Goal: Use online tool/utility: Utilize a website feature to perform a specific function

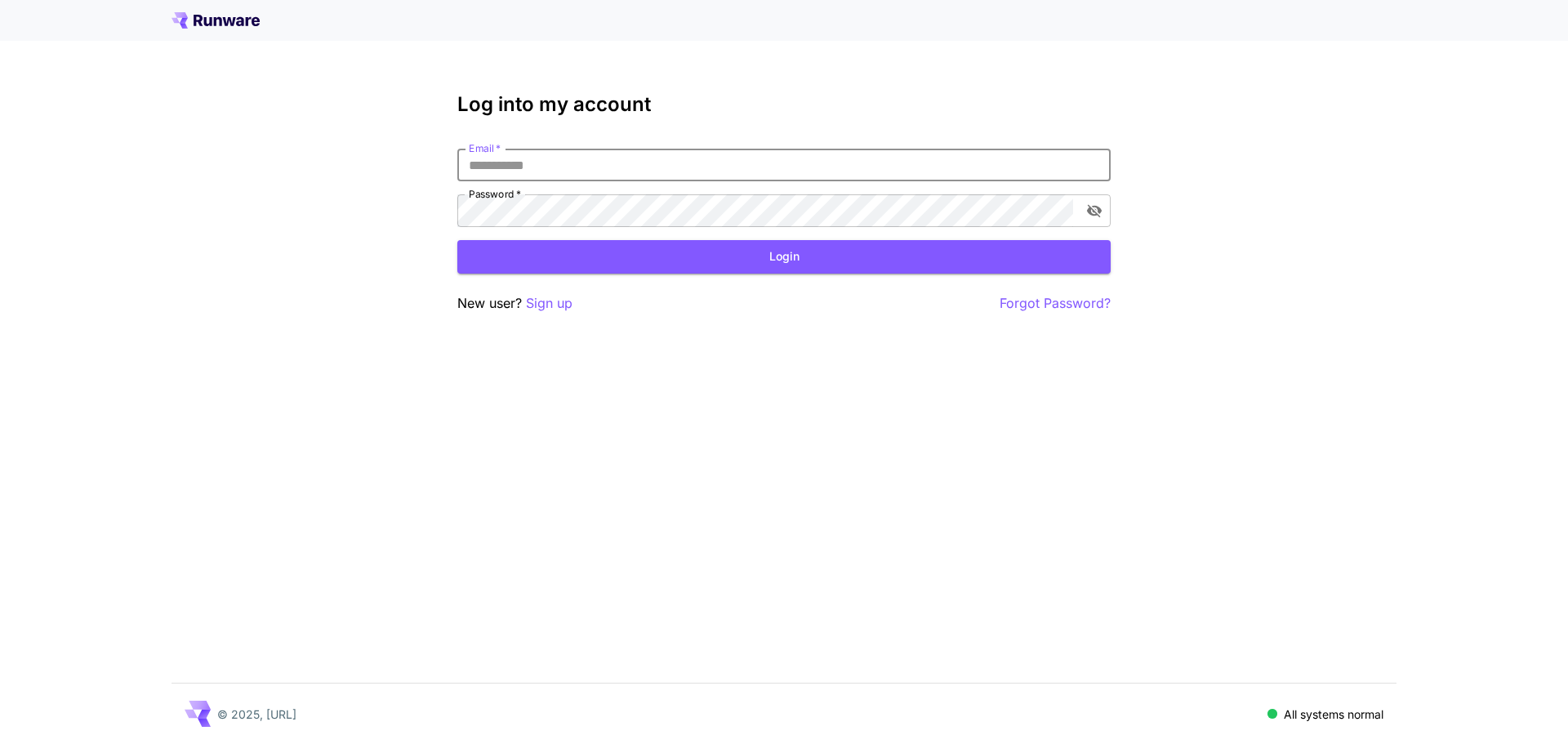
click at [577, 176] on input "Email   *" at bounding box center [784, 165] width 653 height 33
type input "**********"
click at [850, 268] on button "Login" at bounding box center [784, 257] width 653 height 34
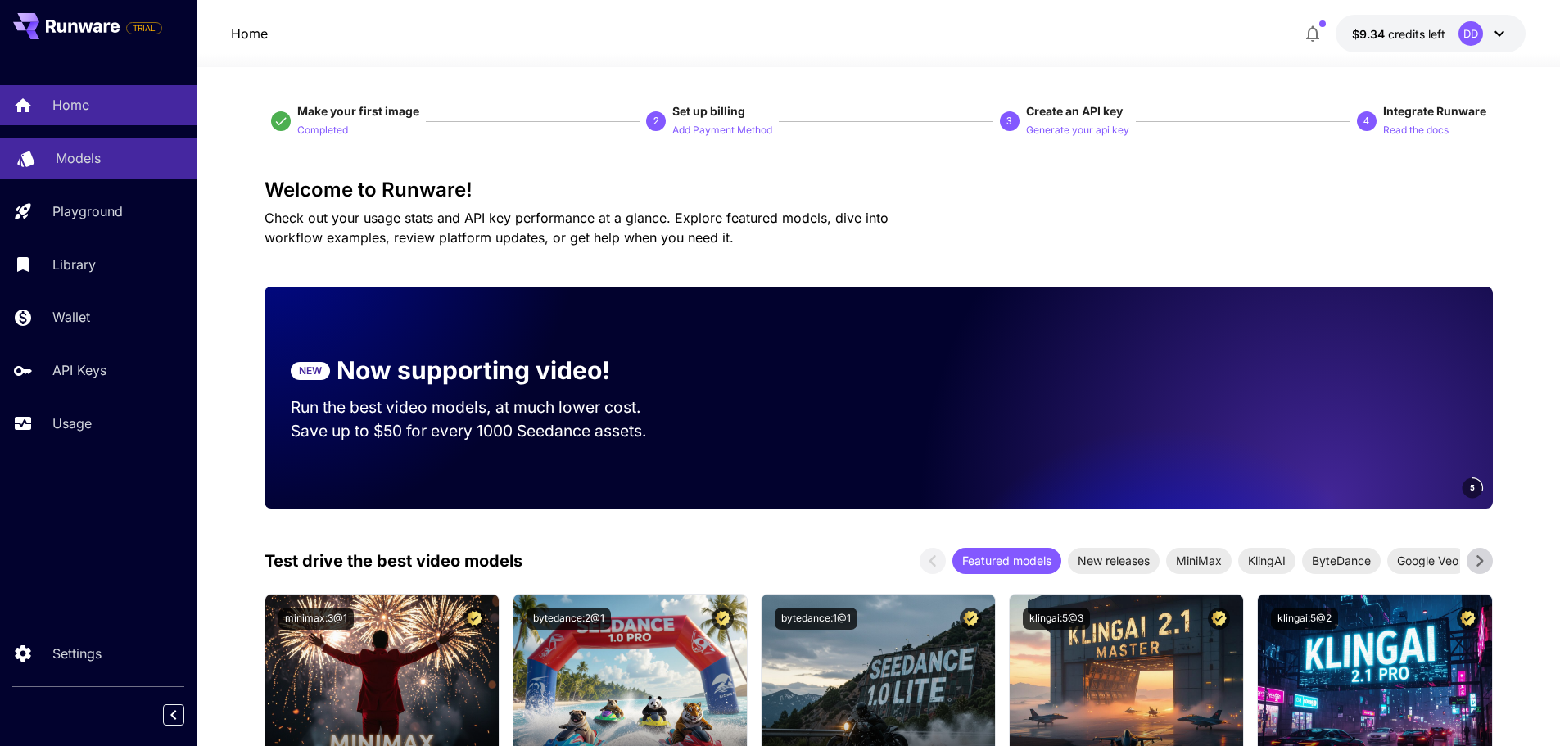
click at [112, 162] on div "Models" at bounding box center [120, 158] width 128 height 20
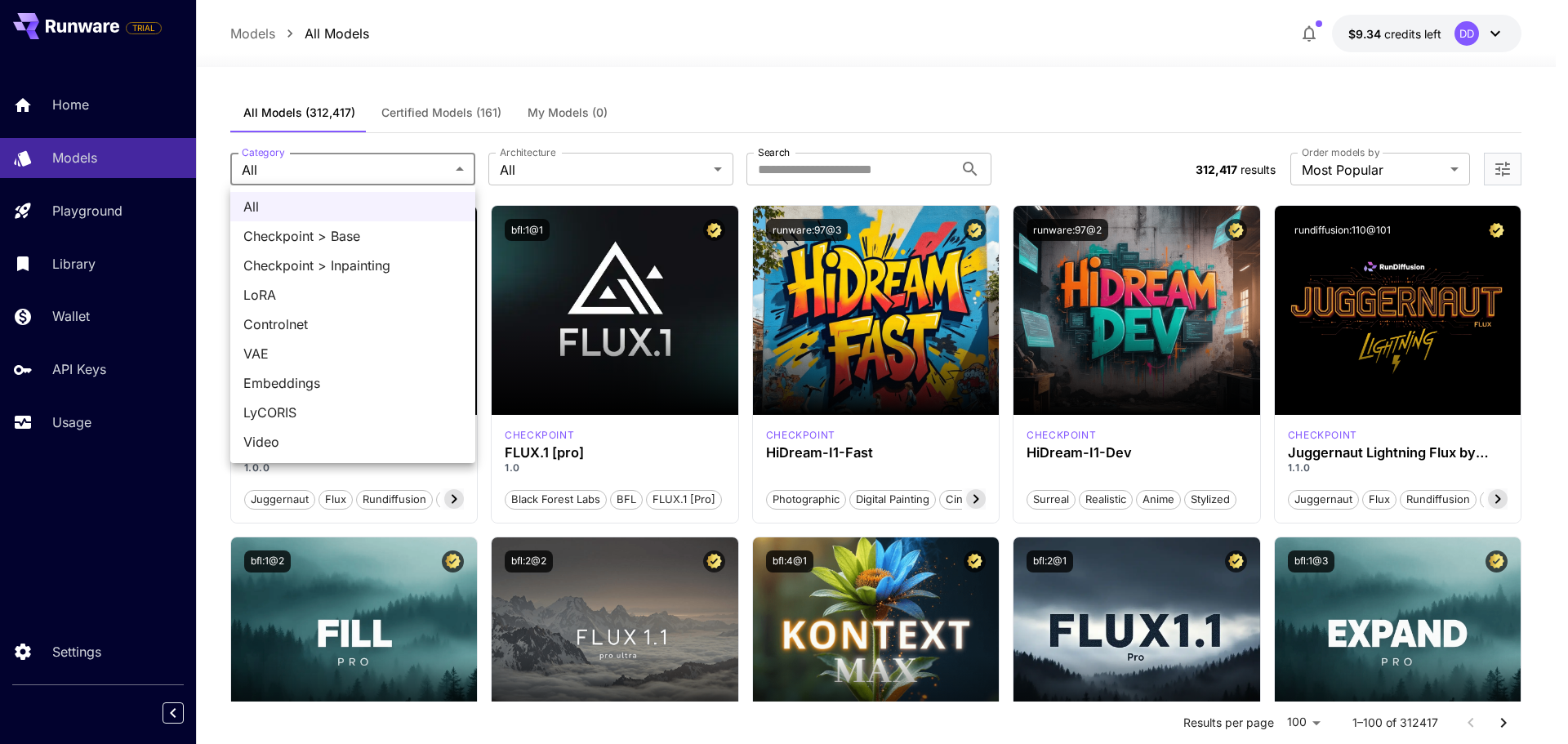
click at [896, 177] on div at bounding box center [784, 372] width 1568 height 744
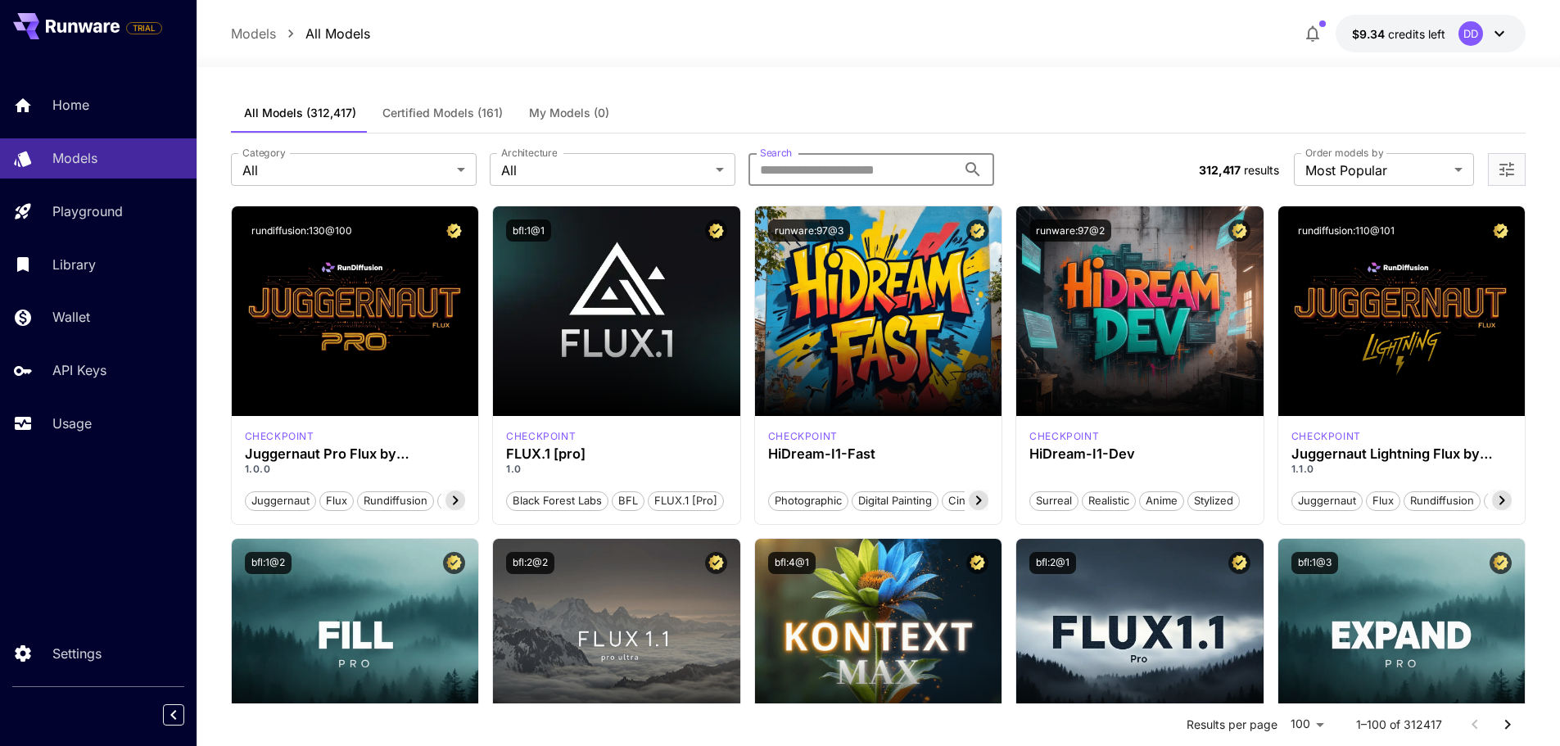
click at [893, 172] on input "Search" at bounding box center [852, 169] width 208 height 33
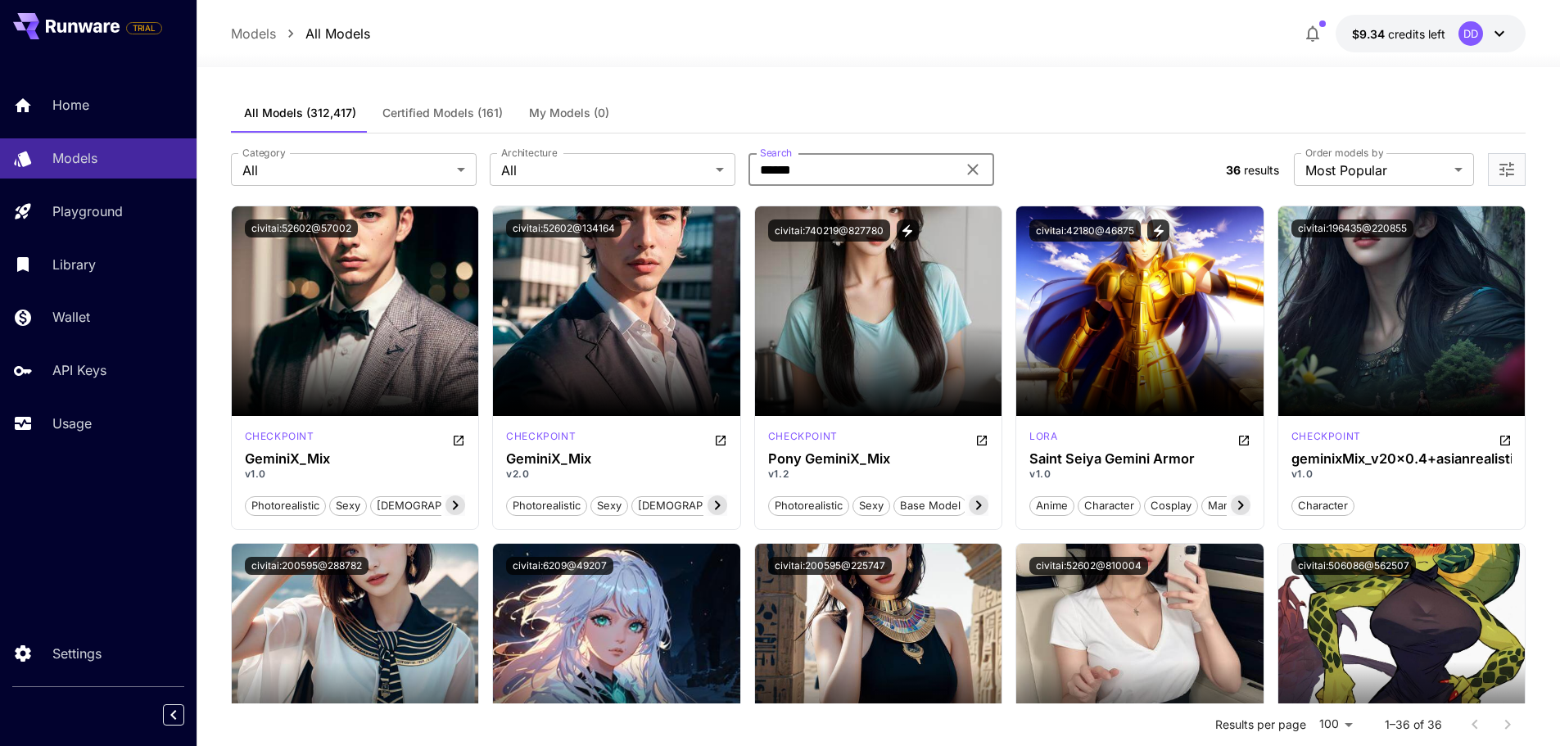
type input "******"
click at [484, 111] on span "Certified Models (161)" at bounding box center [442, 113] width 120 height 15
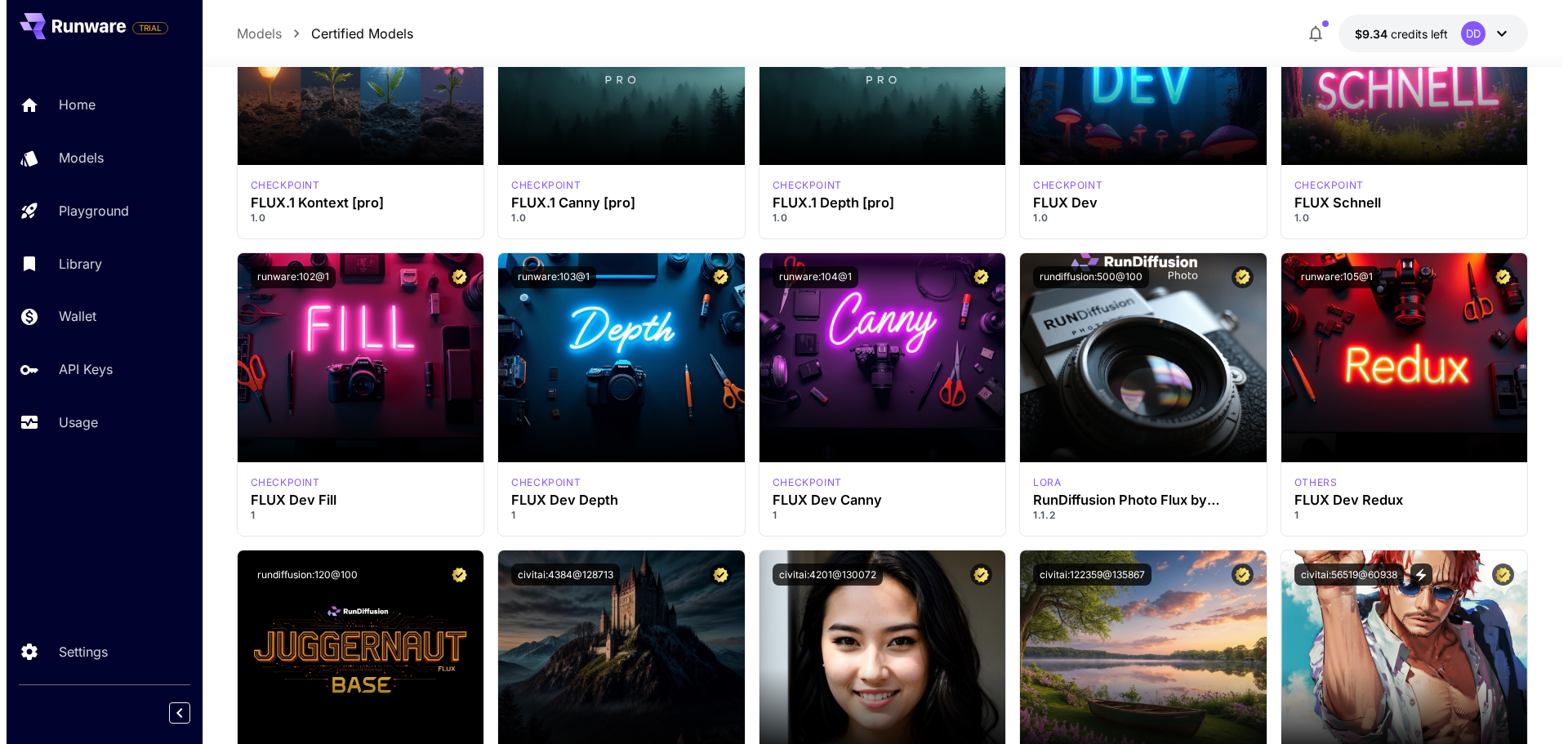
scroll to position [735, 0]
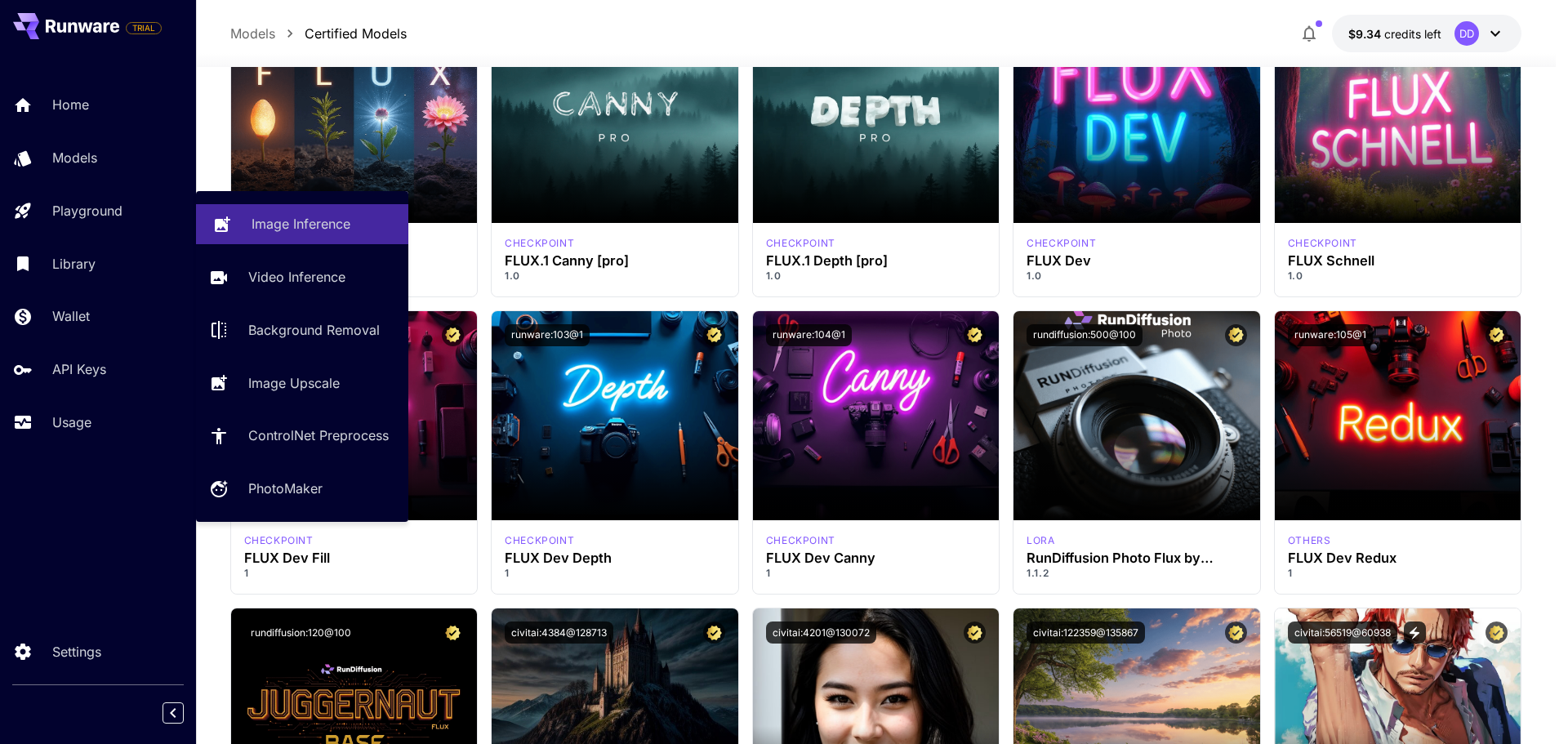
click at [322, 224] on p "Image Inference" at bounding box center [300, 224] width 99 height 20
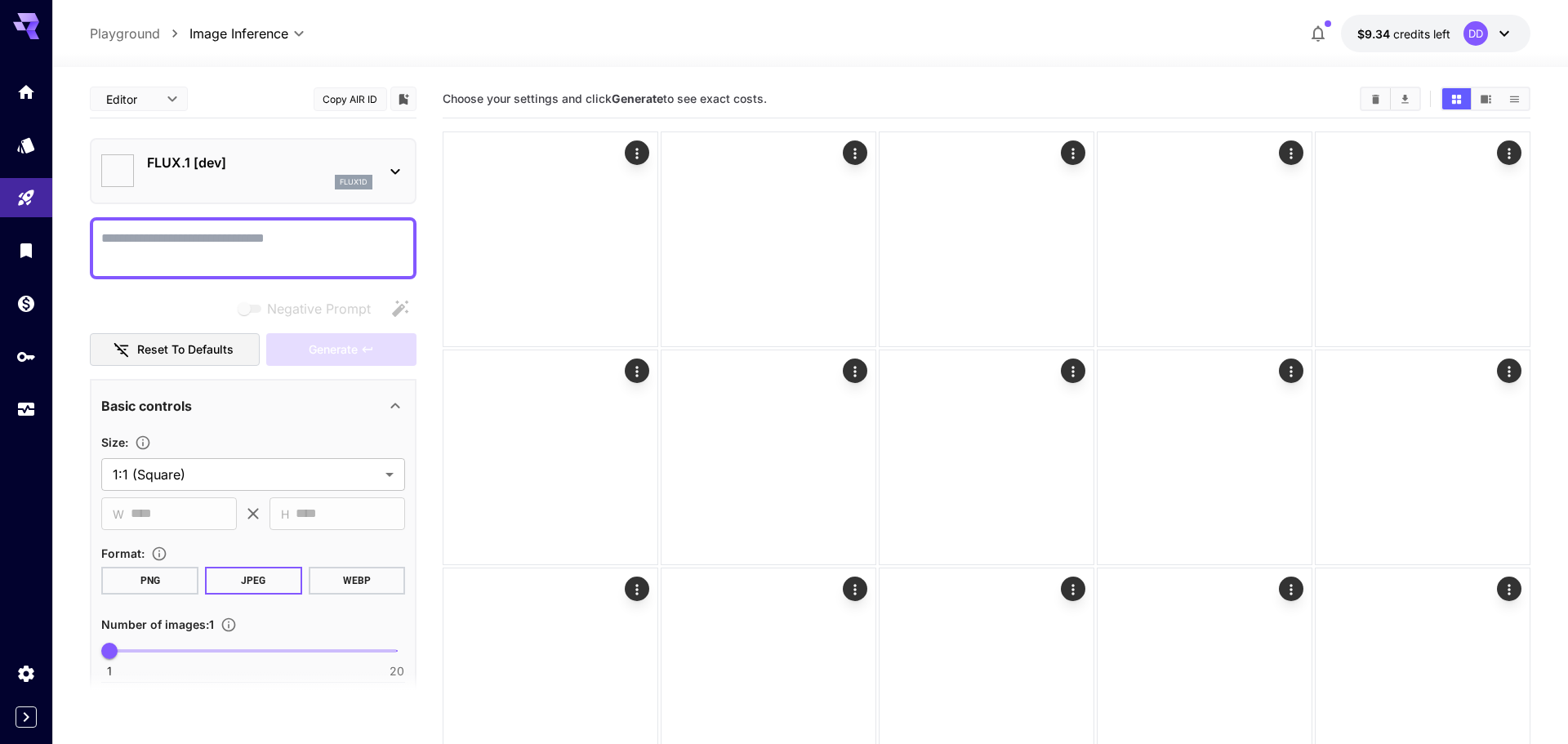
type input "**********"
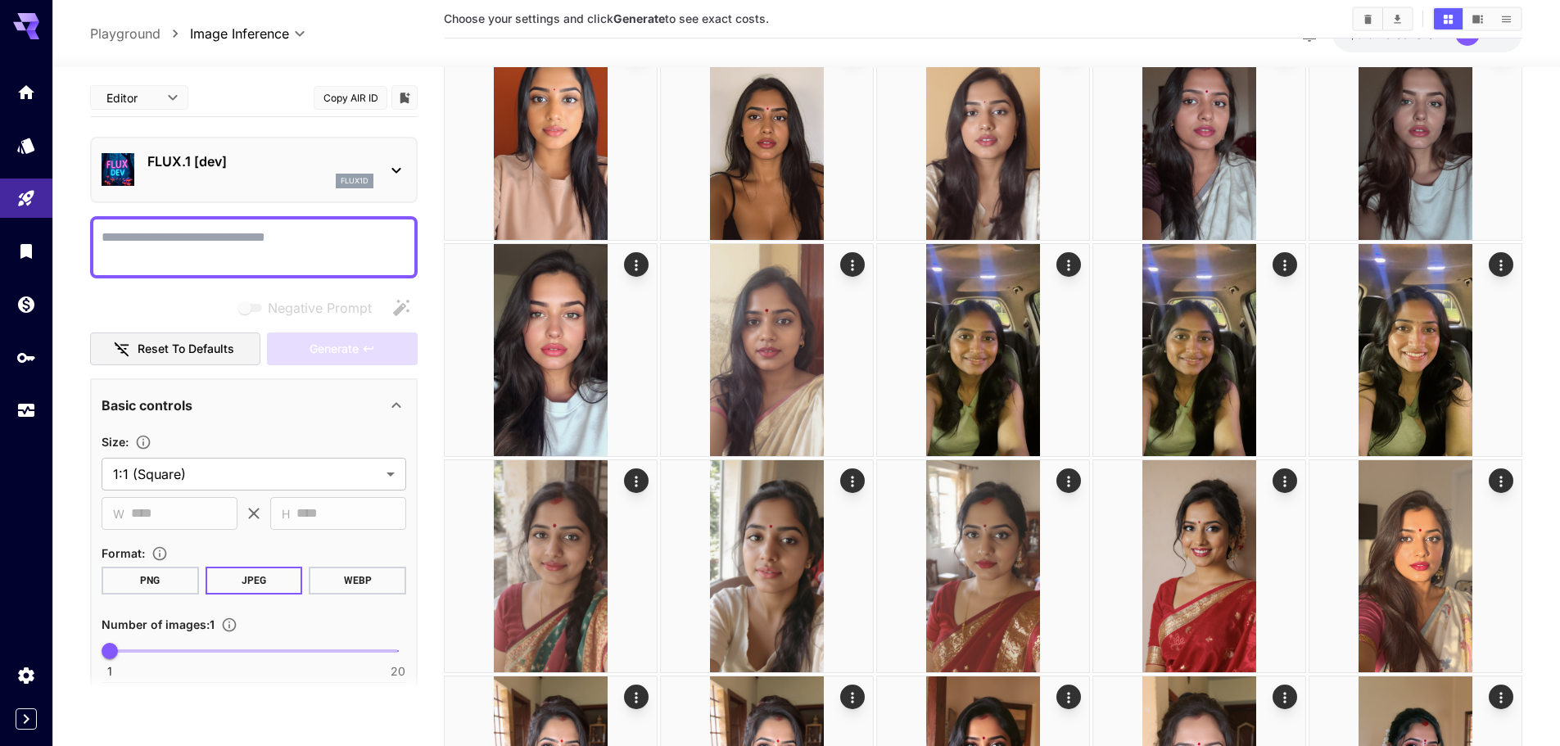
scroll to position [969, 0]
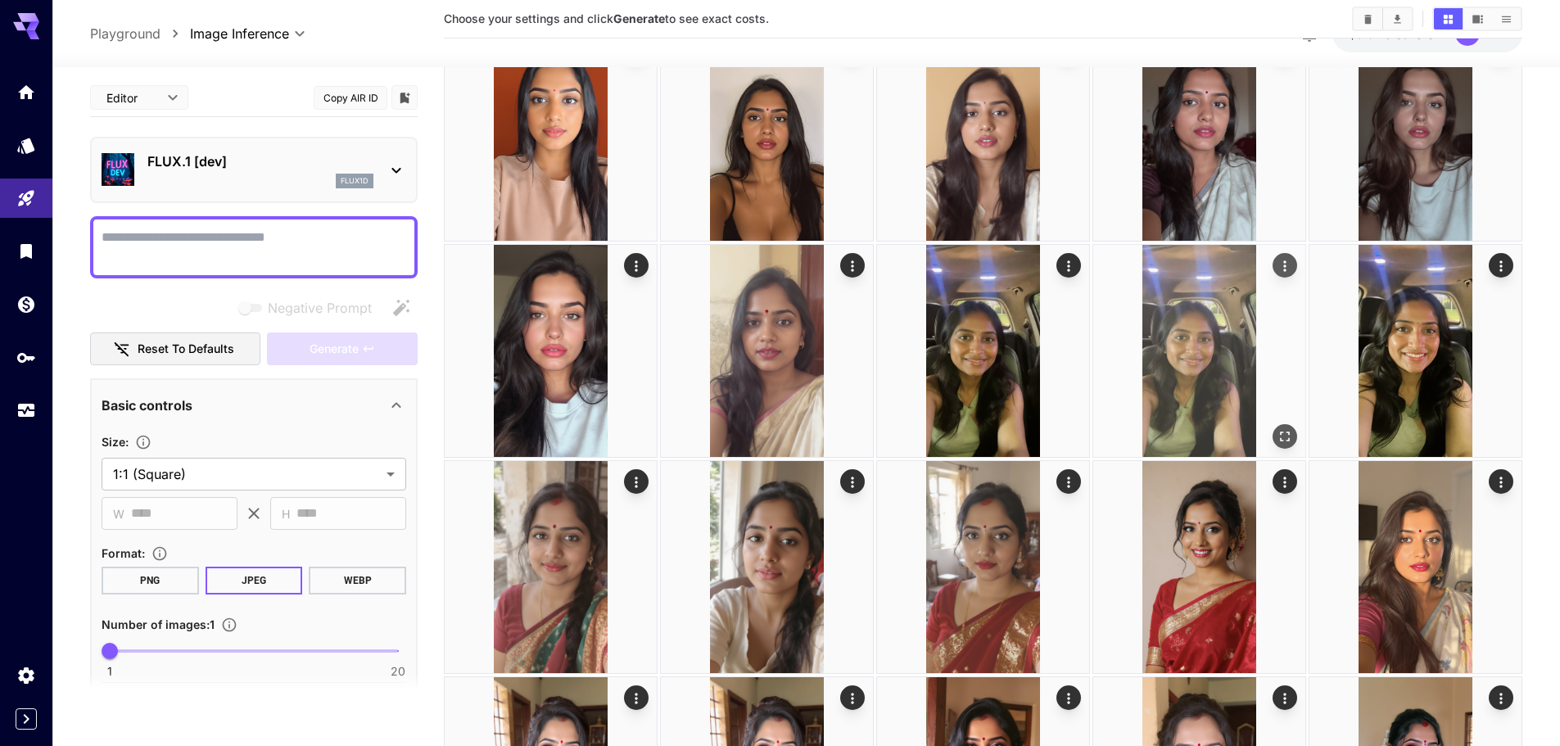
click at [1205, 364] on img at bounding box center [1199, 351] width 212 height 212
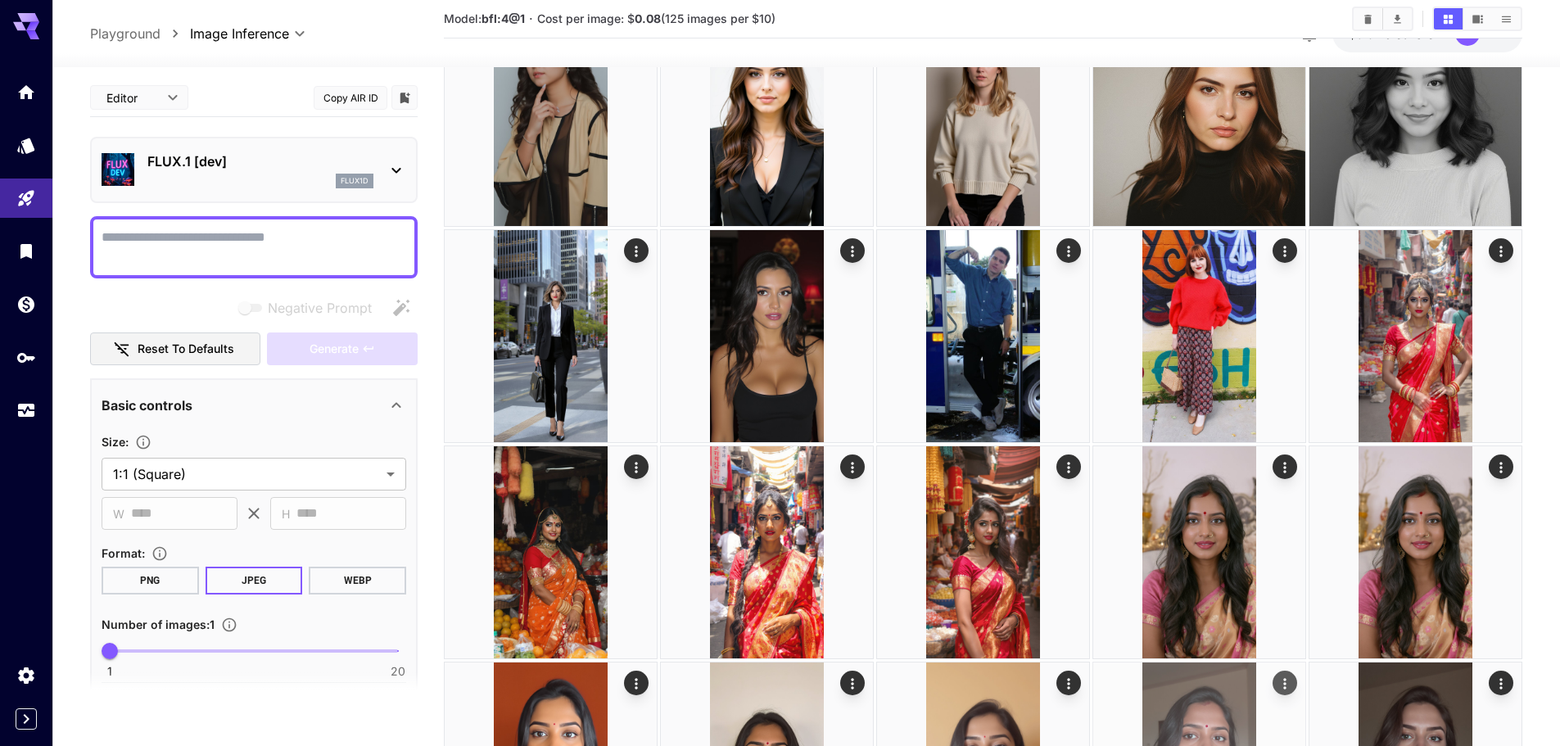
scroll to position [314, 0]
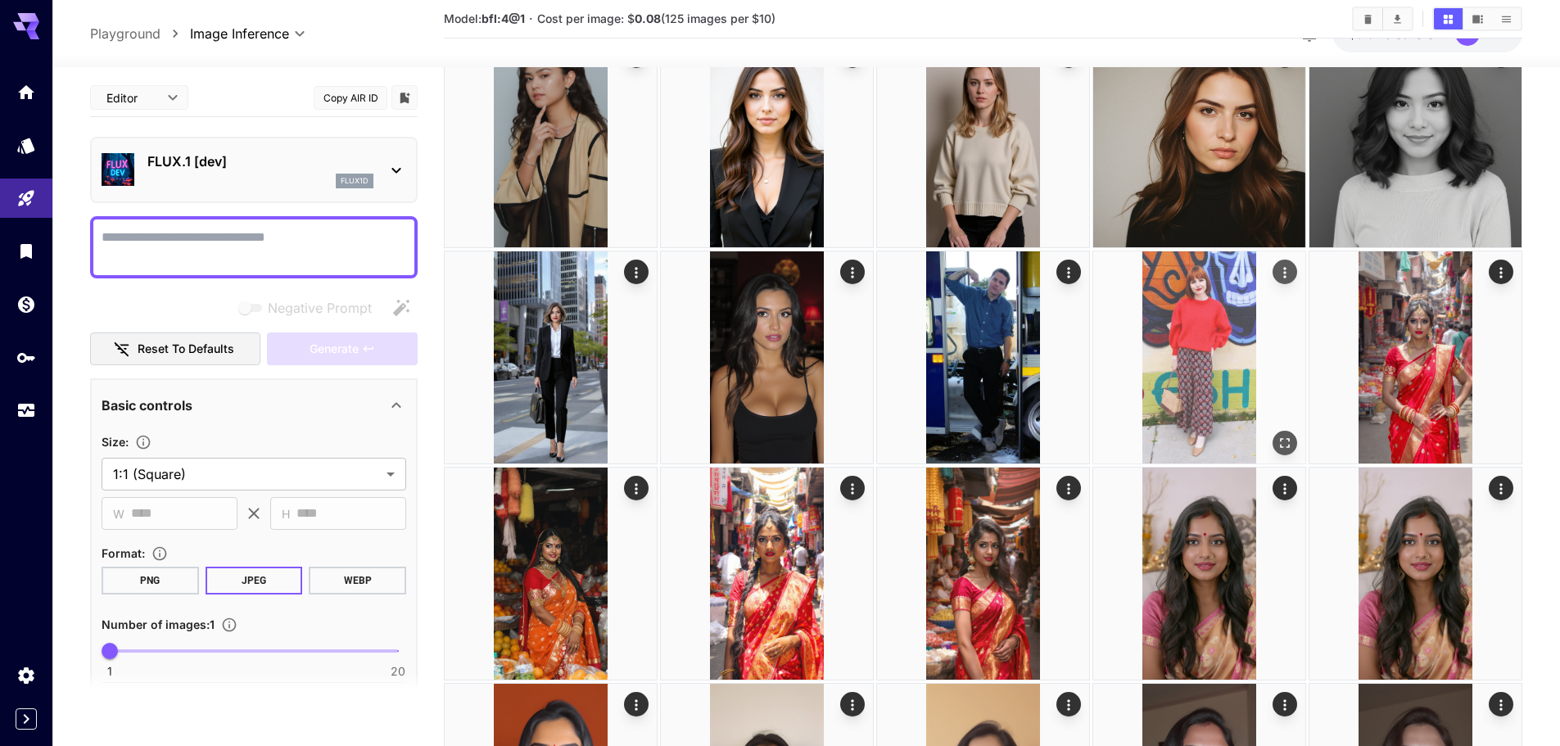
click at [1226, 350] on img at bounding box center [1199, 357] width 212 height 212
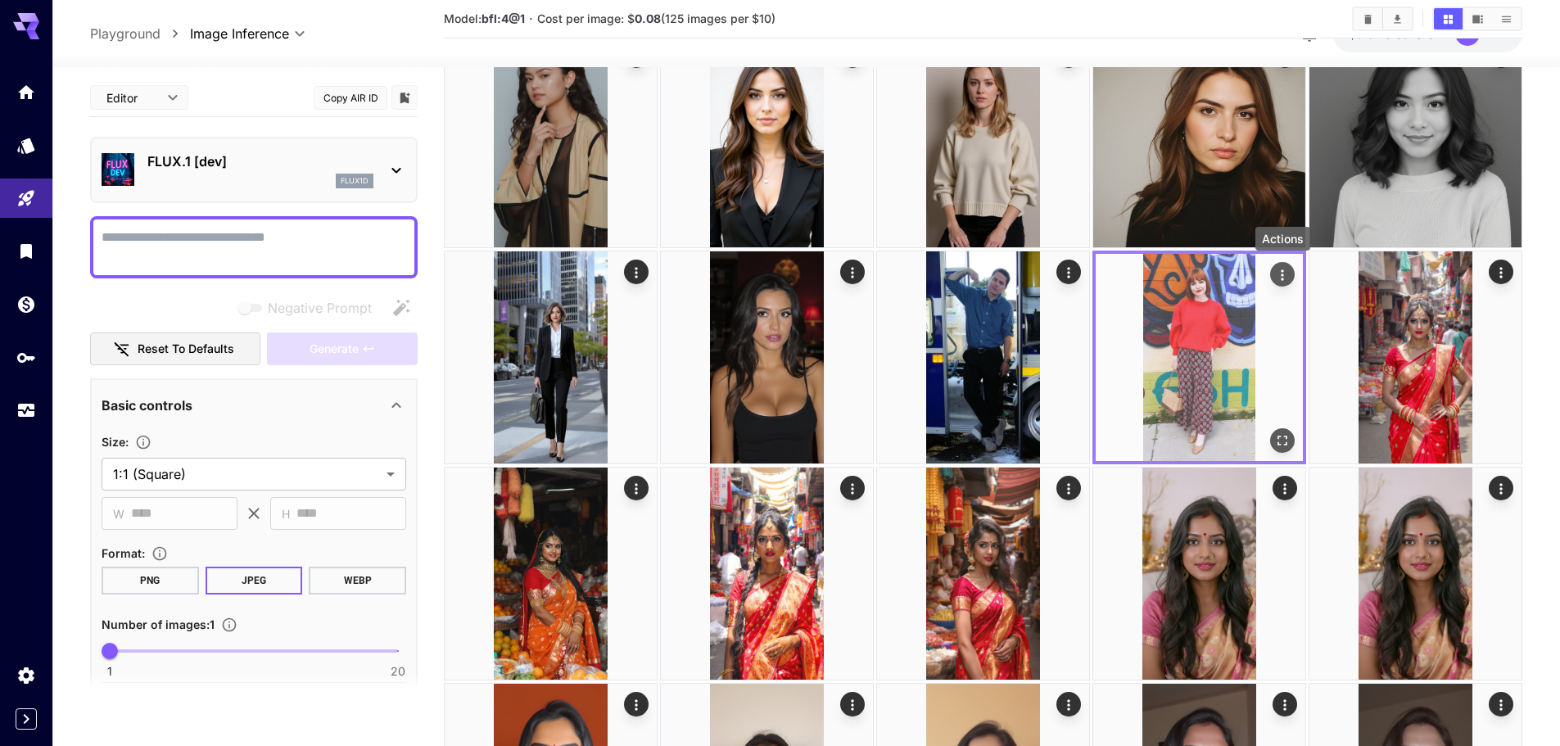
click at [1276, 272] on icon "Actions" at bounding box center [1282, 275] width 16 height 16
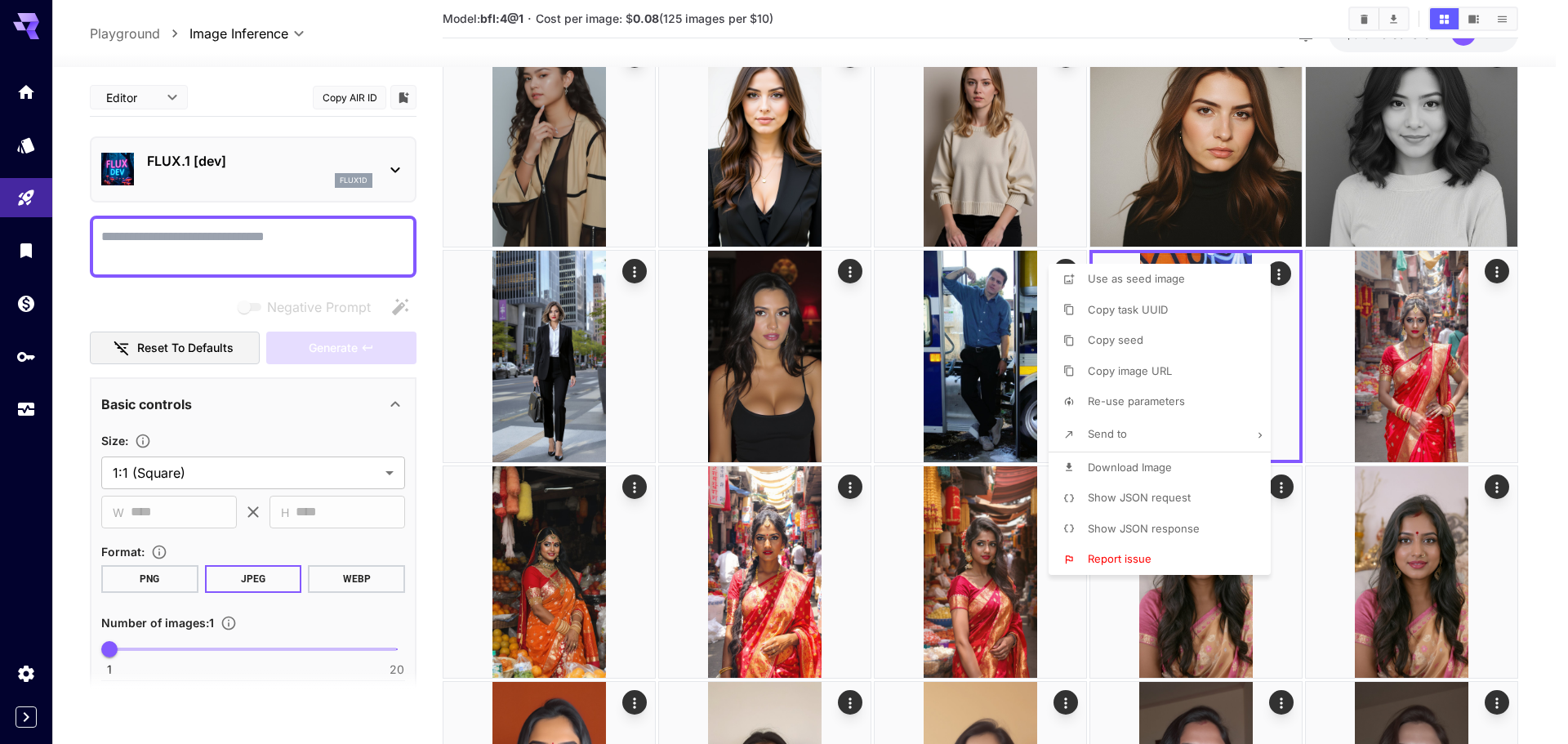
click at [1552, 349] on div at bounding box center [784, 372] width 1568 height 744
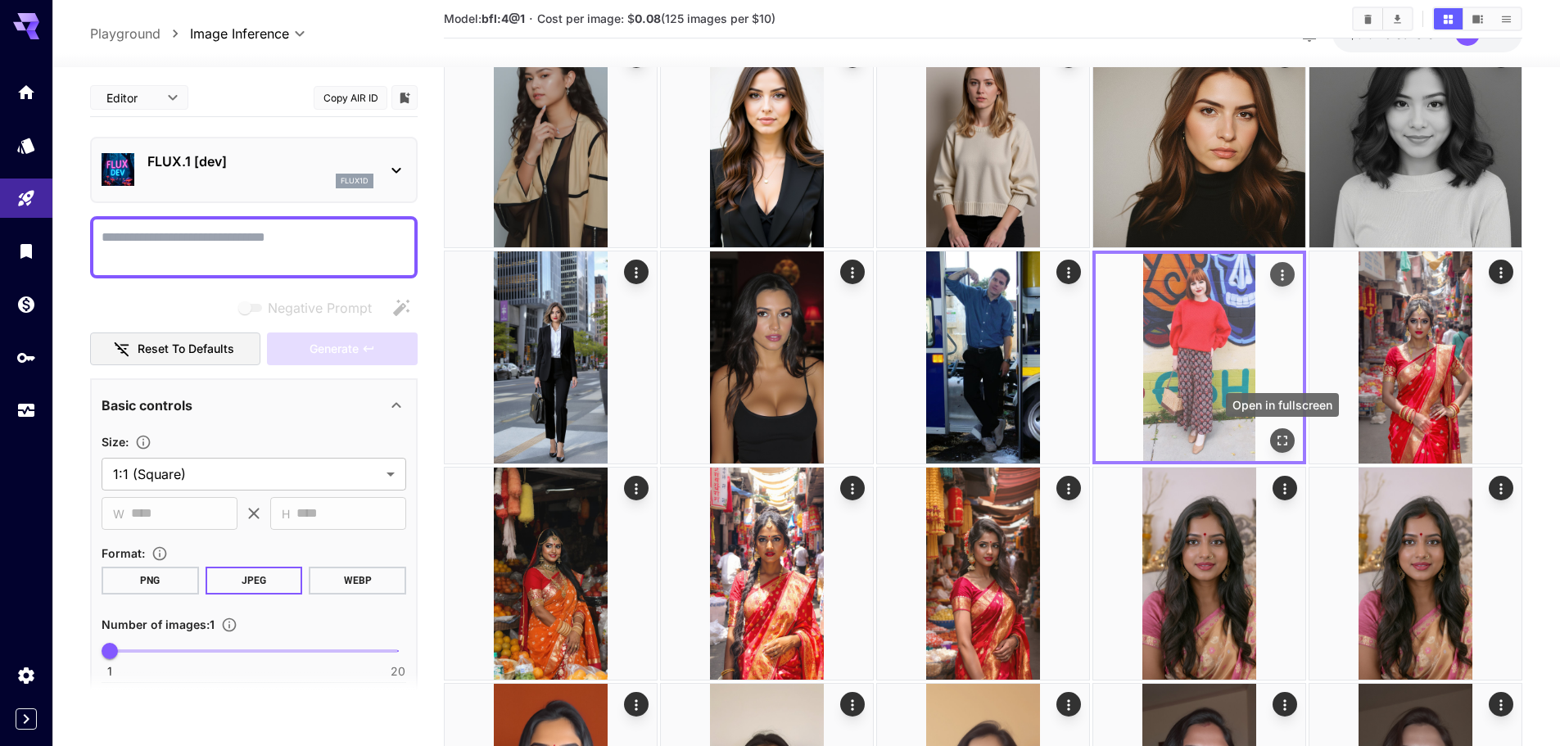
click at [1288, 441] on icon "Open in fullscreen" at bounding box center [1282, 440] width 16 height 16
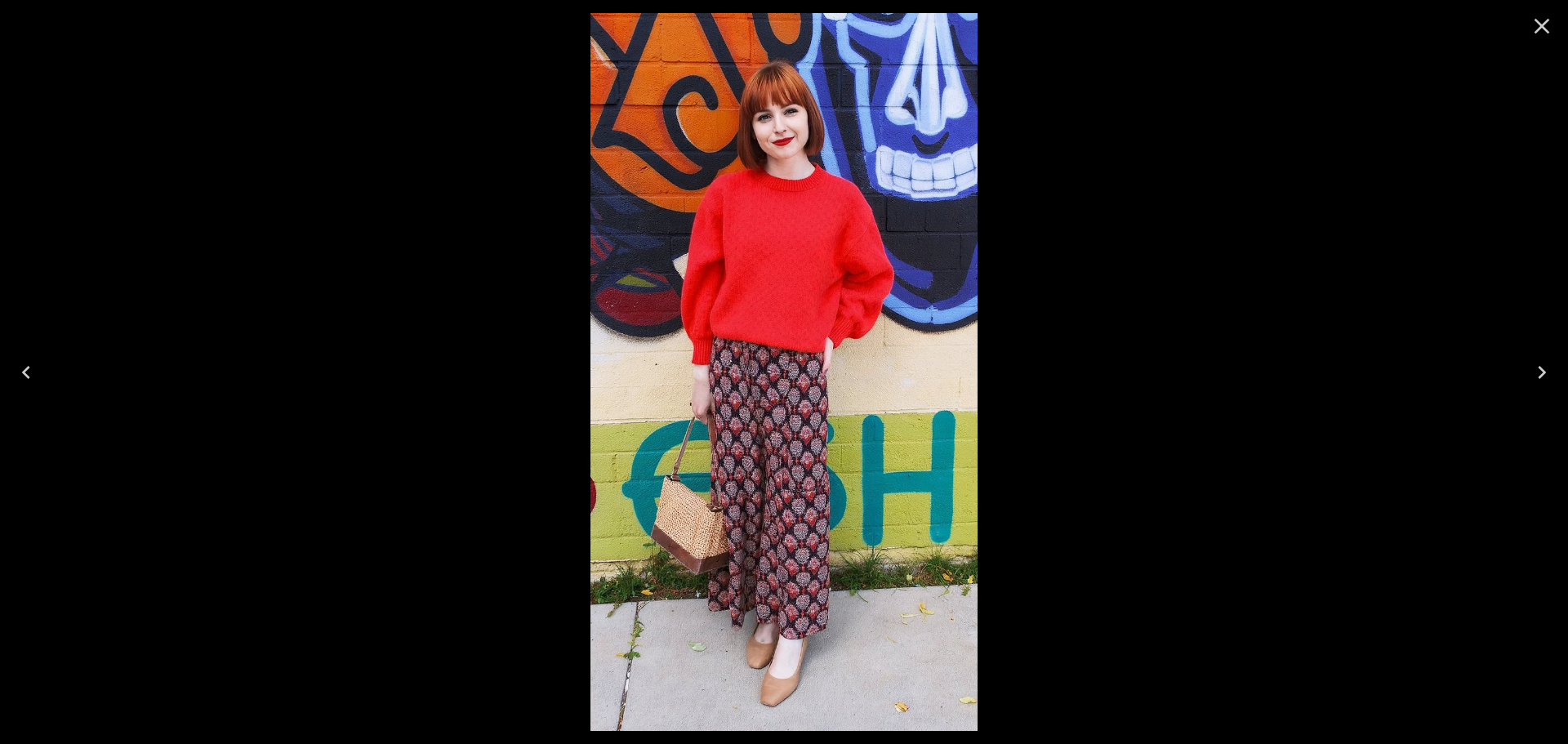
click at [1537, 30] on icon "Close" at bounding box center [1543, 27] width 16 height 16
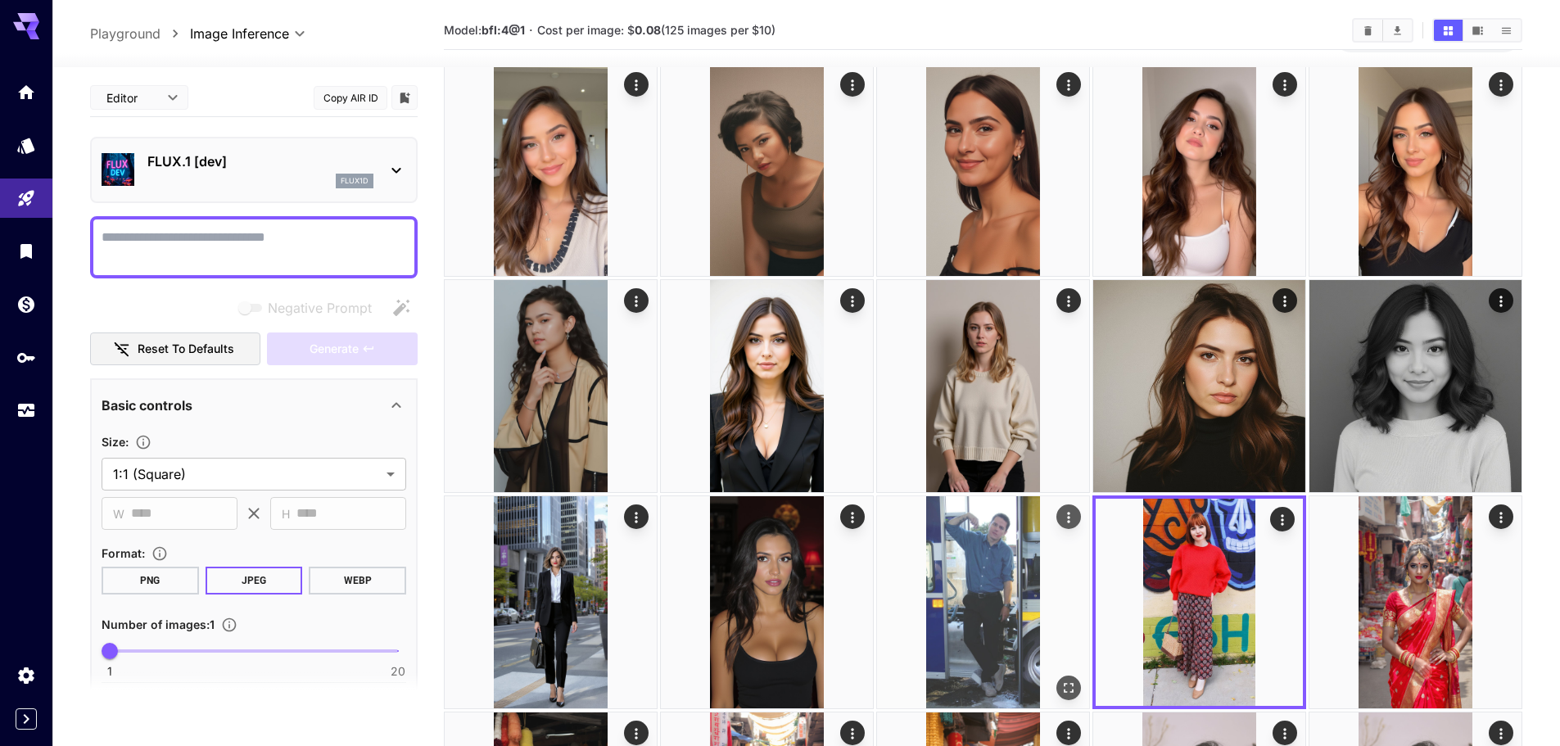
scroll to position [68, 0]
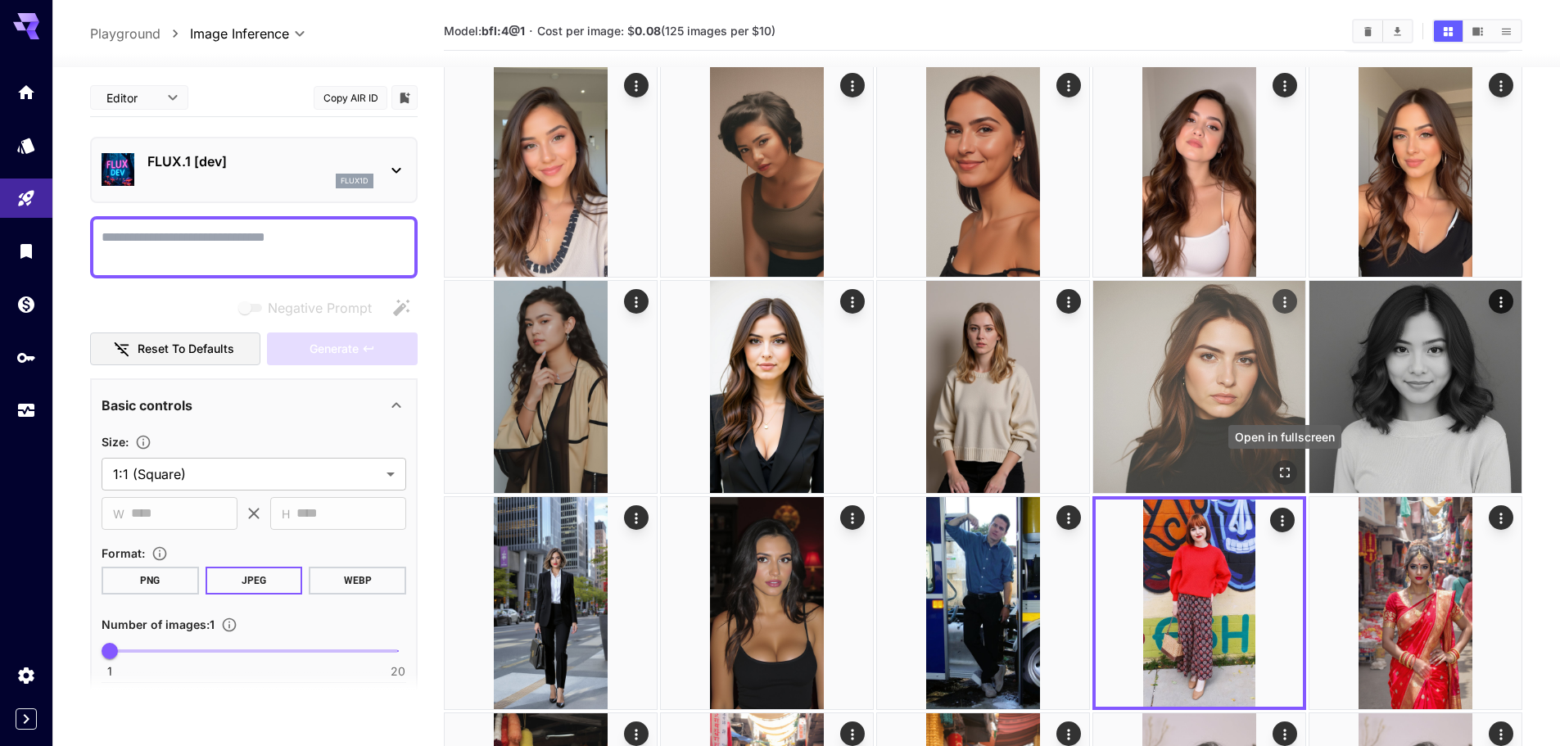
click at [1290, 466] on icon "Open in fullscreen" at bounding box center [1284, 472] width 16 height 16
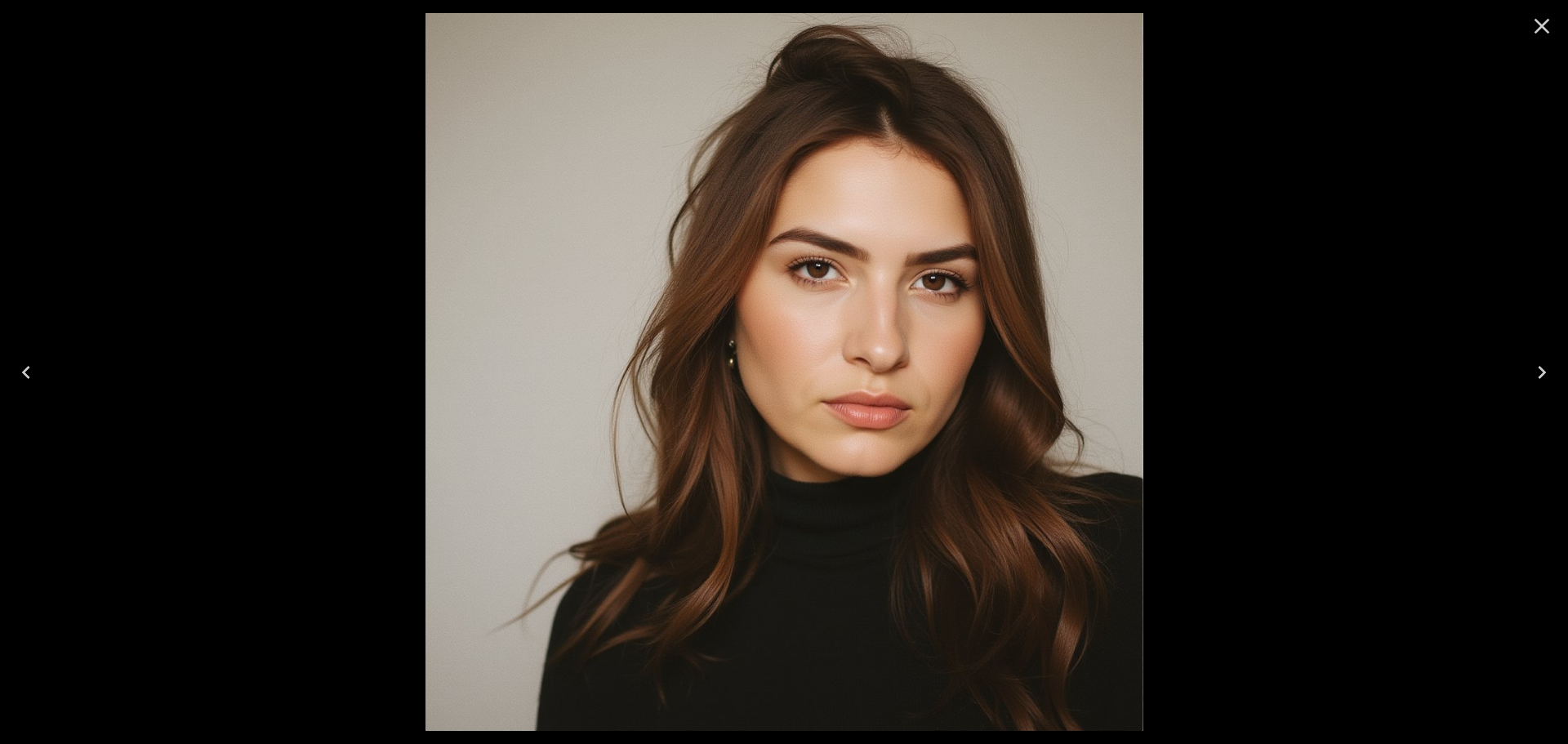
click at [1551, 31] on icon "Close" at bounding box center [1542, 26] width 26 height 26
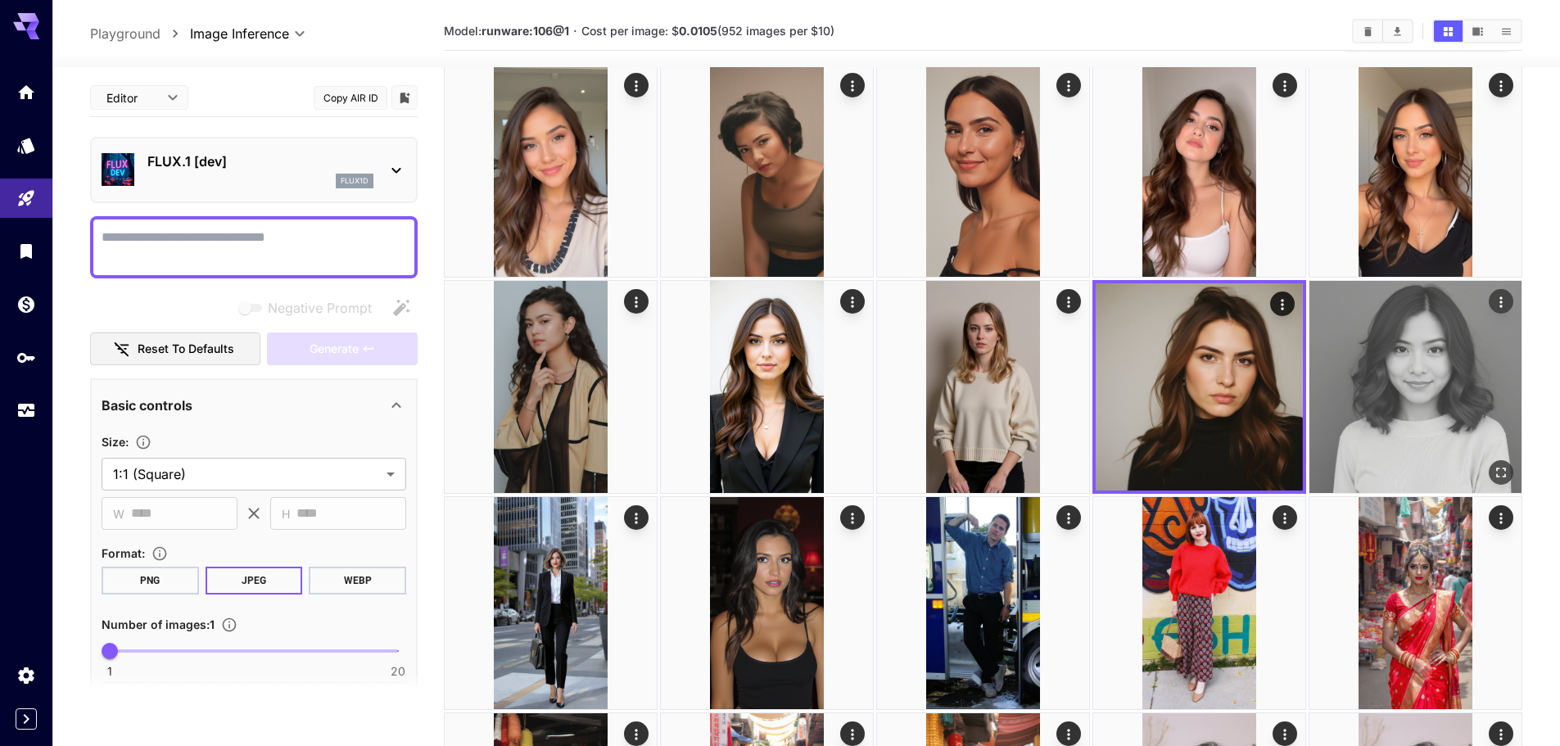
click at [1498, 487] on img at bounding box center [1415, 387] width 212 height 212
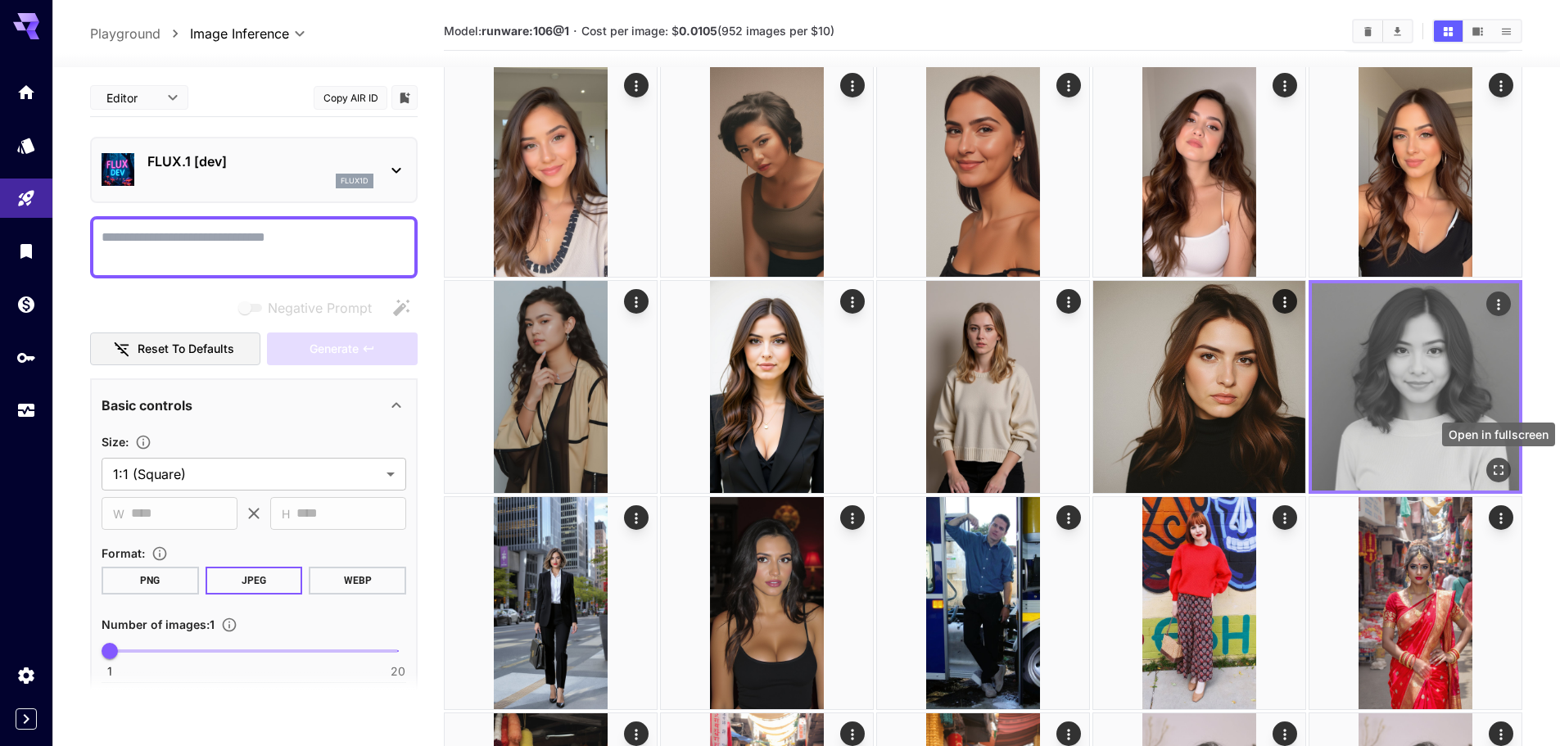
click at [1502, 465] on icon "Open in fullscreen" at bounding box center [1498, 470] width 10 height 10
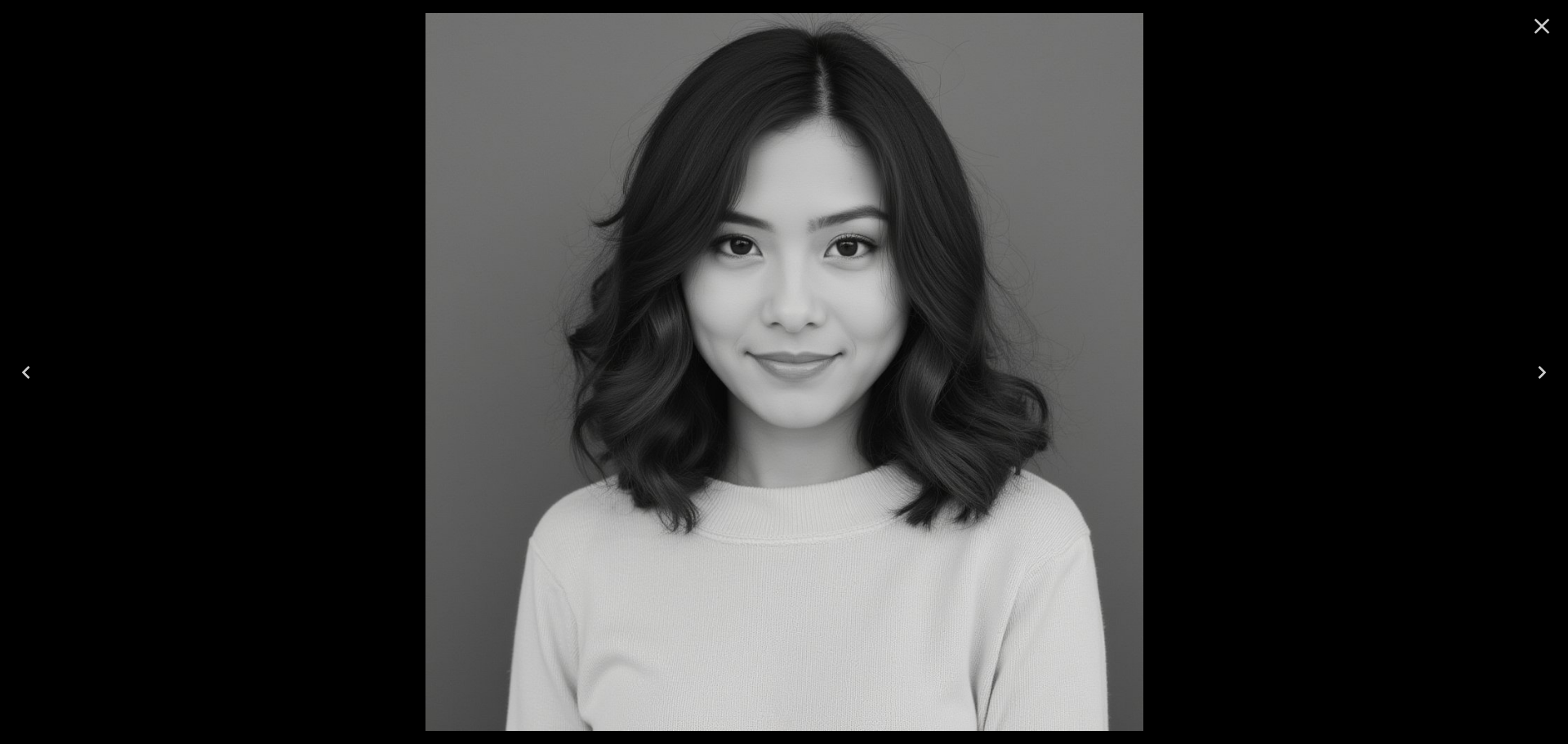
click at [1552, 25] on icon "Close" at bounding box center [1542, 26] width 26 height 26
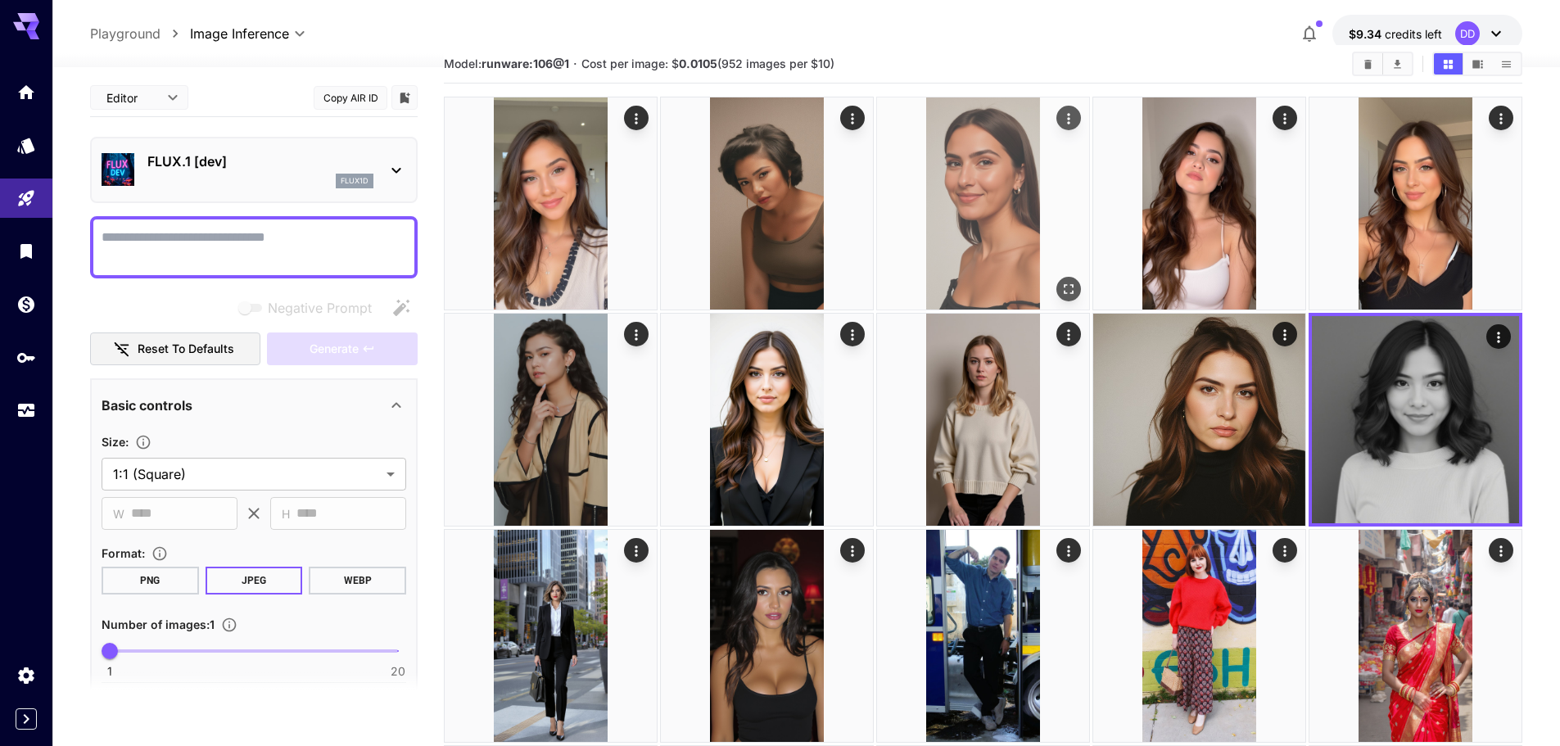
scroll to position [0, 0]
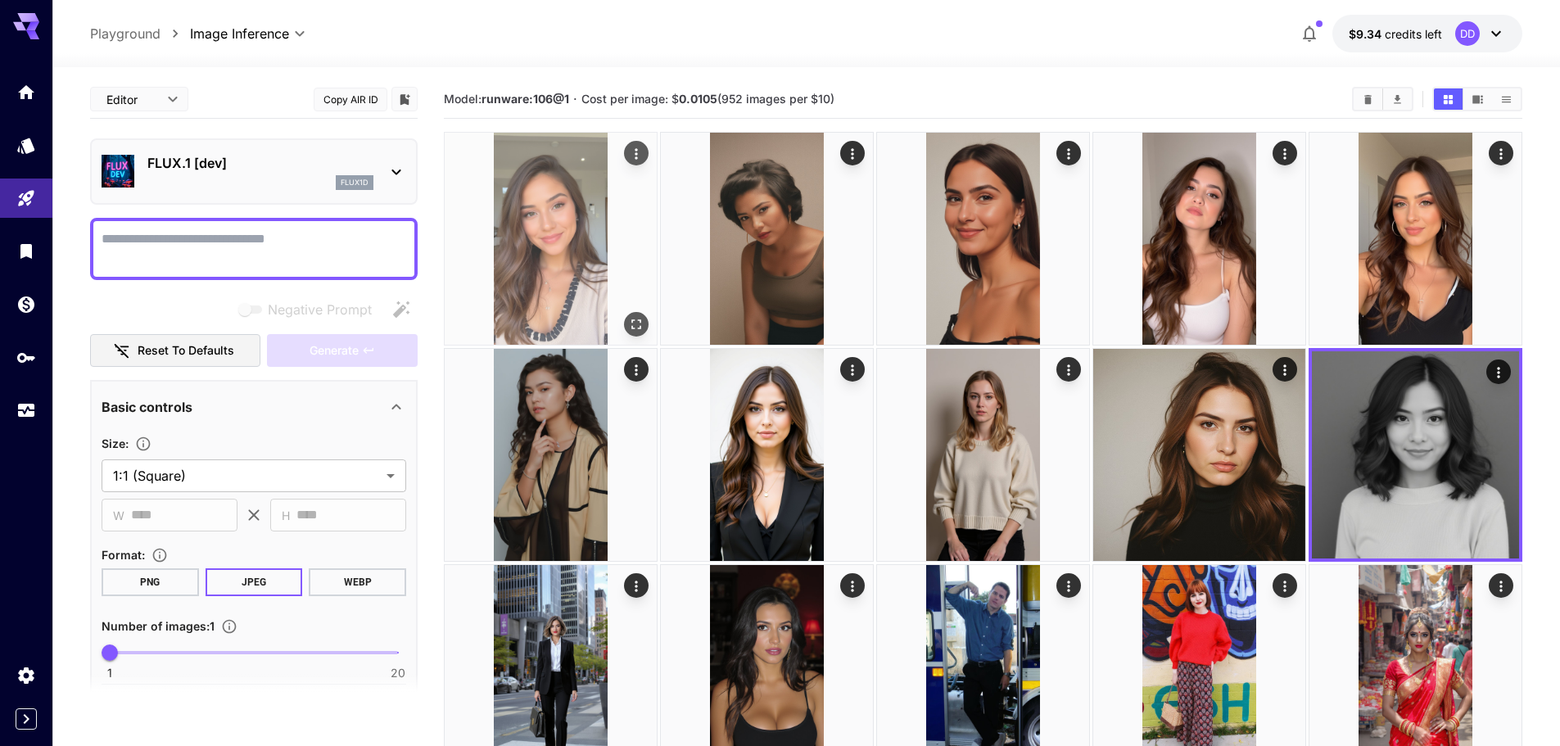
click at [594, 197] on img at bounding box center [551, 239] width 212 height 212
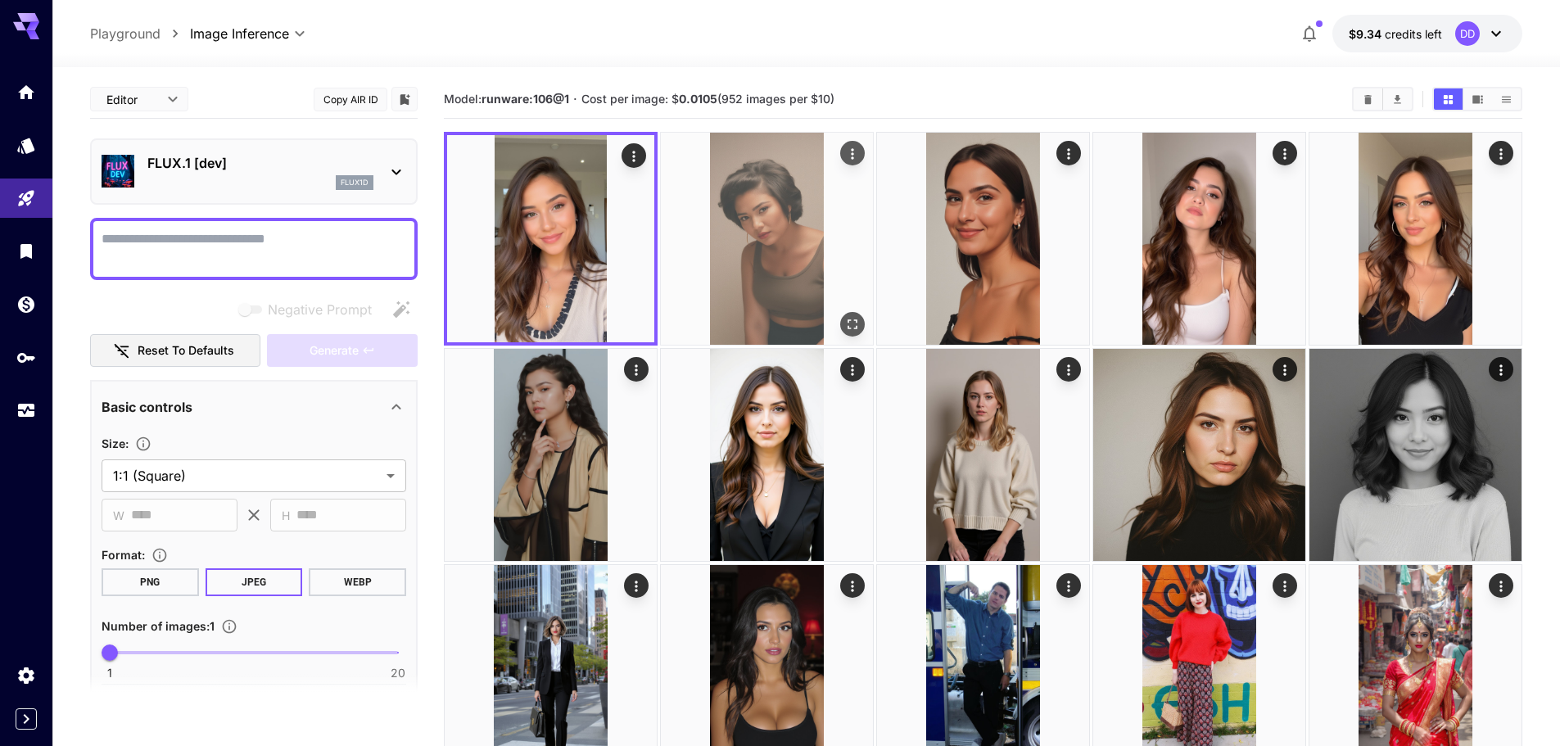
click at [739, 196] on img at bounding box center [767, 239] width 212 height 212
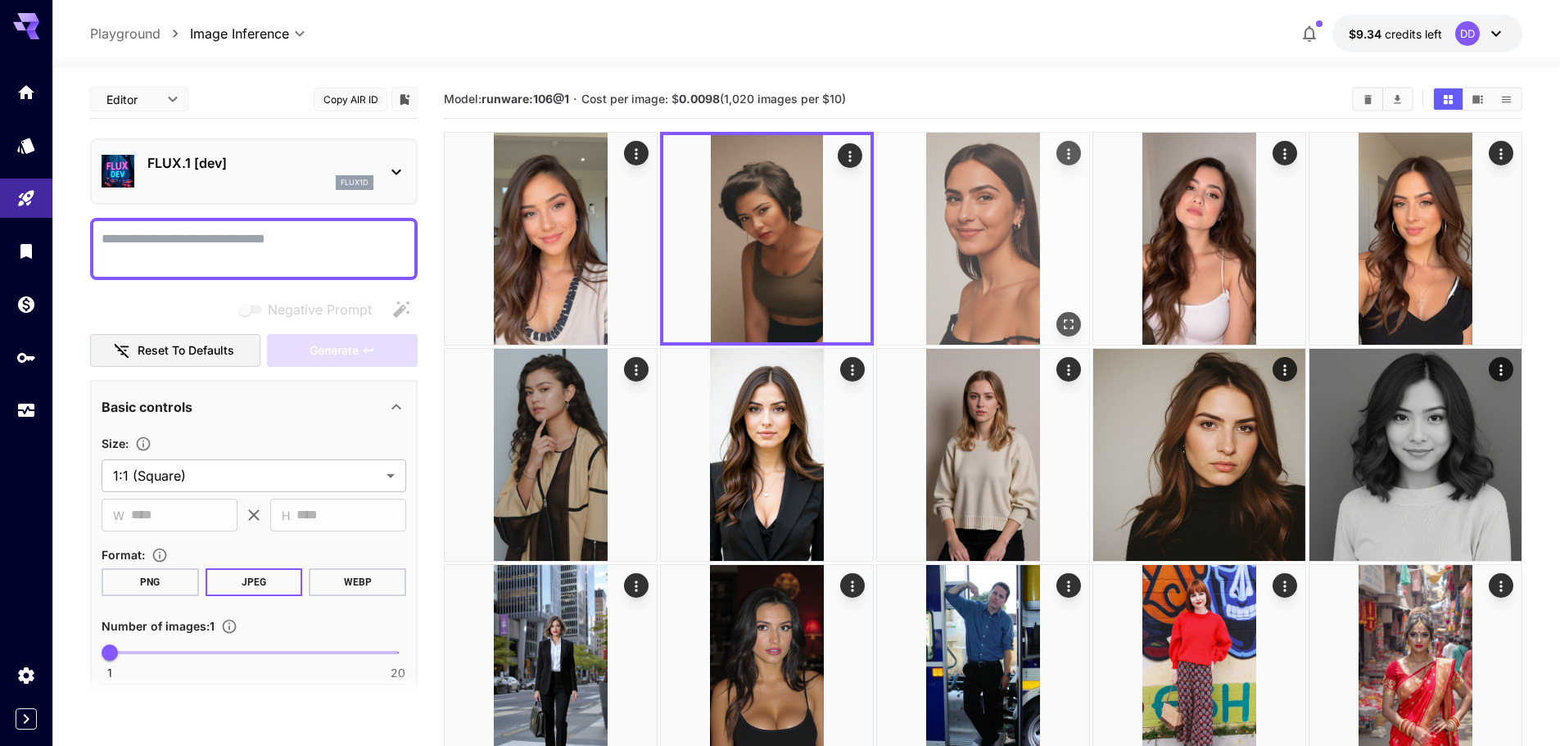
click at [1006, 192] on img at bounding box center [983, 239] width 212 height 212
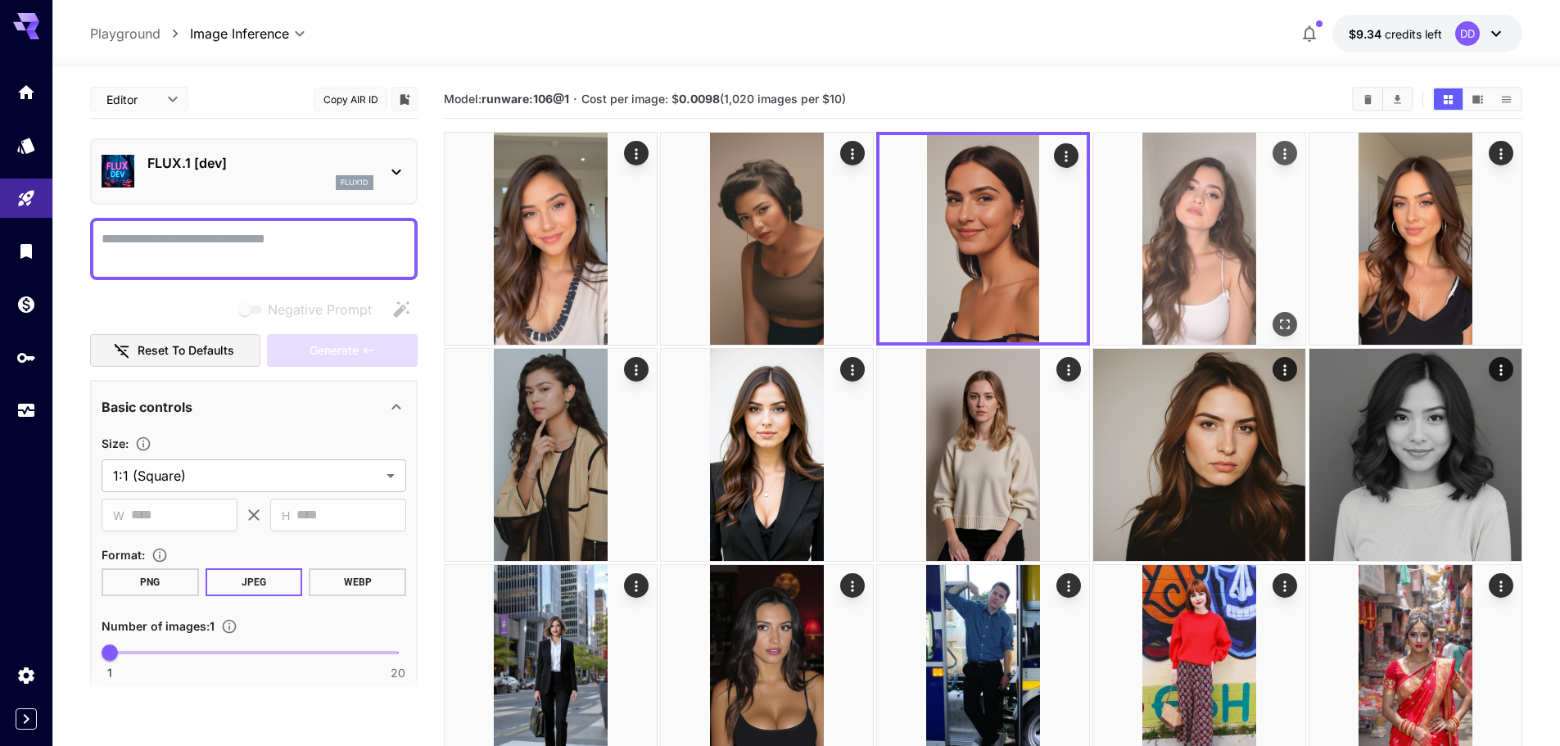
click at [1159, 192] on img at bounding box center [1199, 239] width 212 height 212
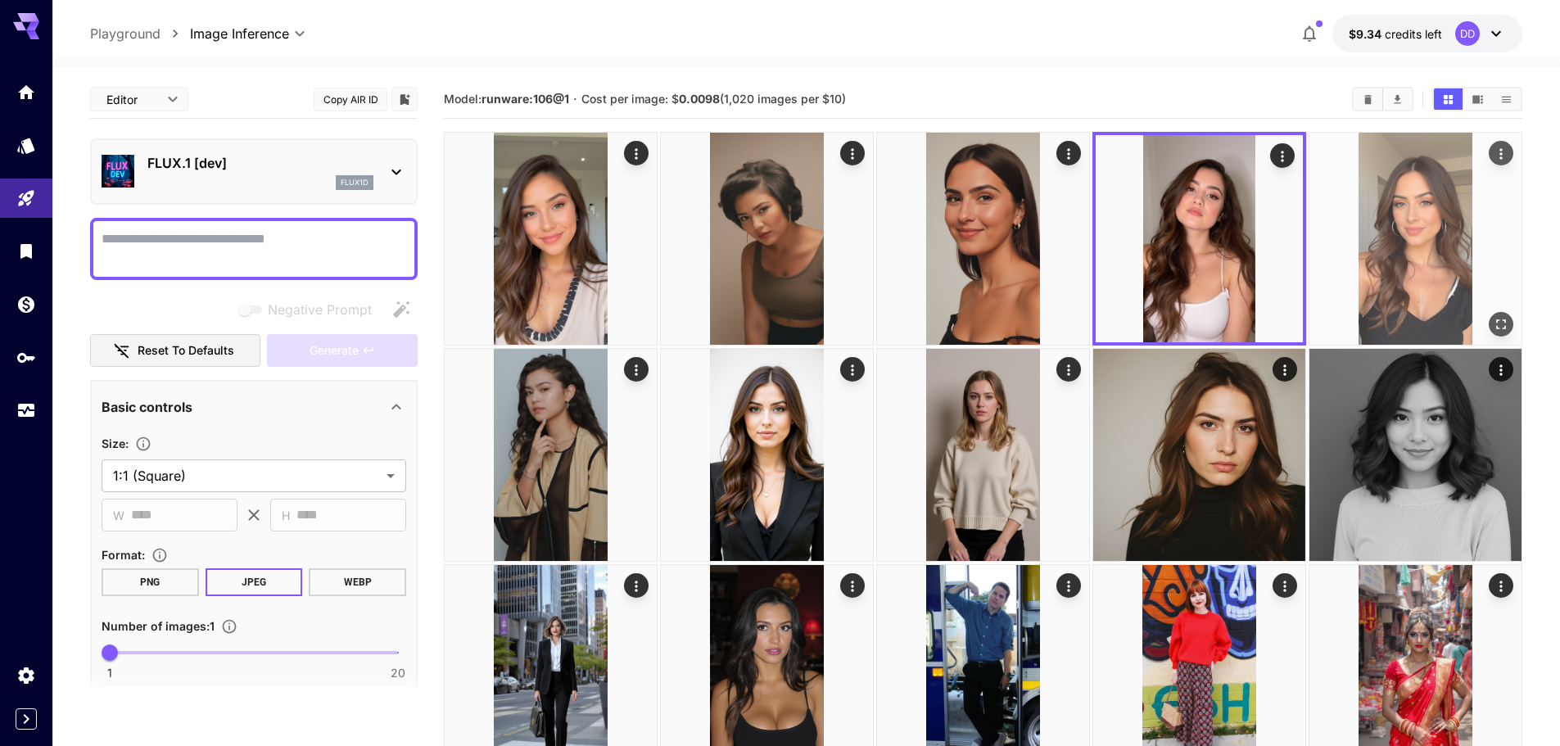
click at [1418, 192] on img at bounding box center [1415, 239] width 212 height 212
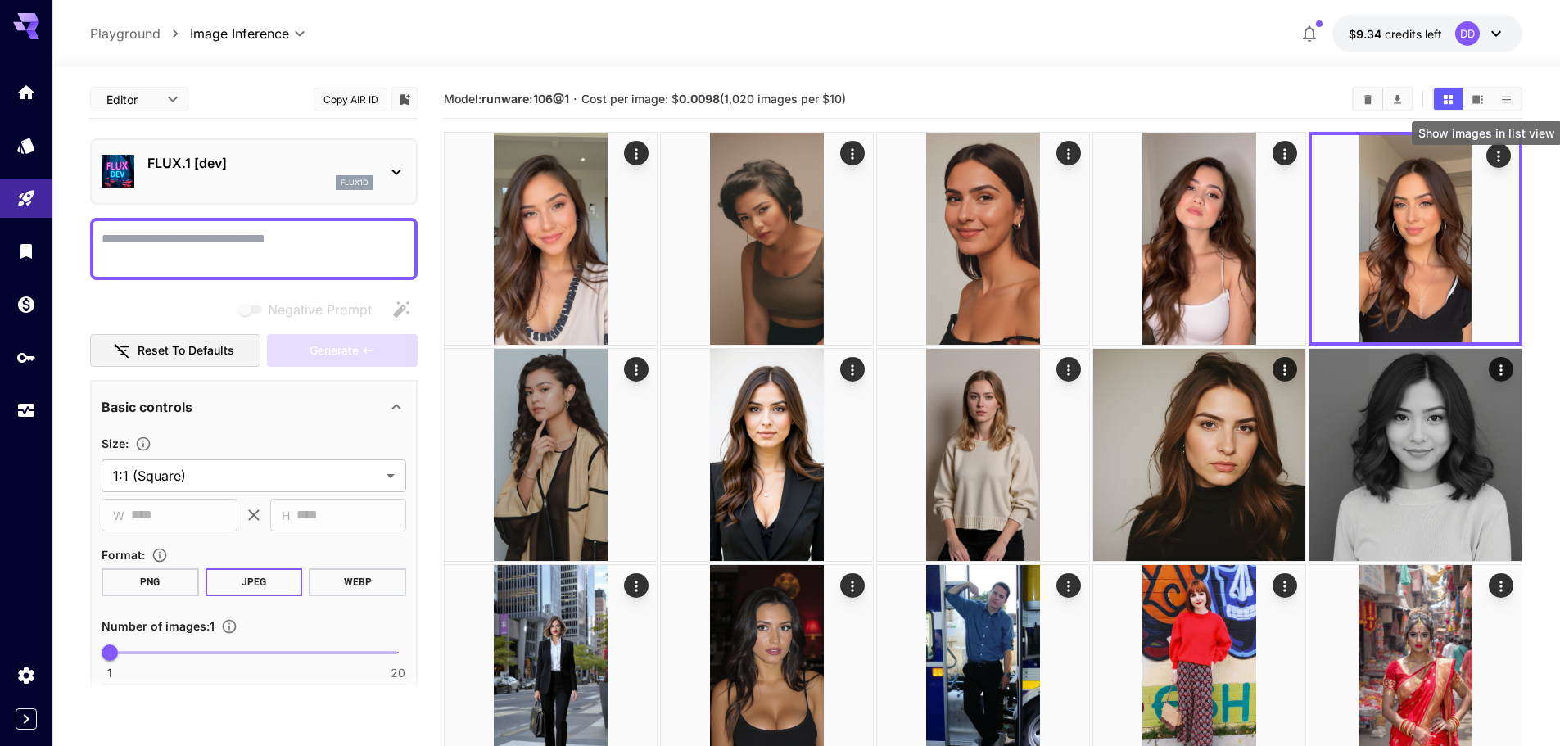
click at [1512, 101] on button "Show images in list view" at bounding box center [1506, 98] width 29 height 21
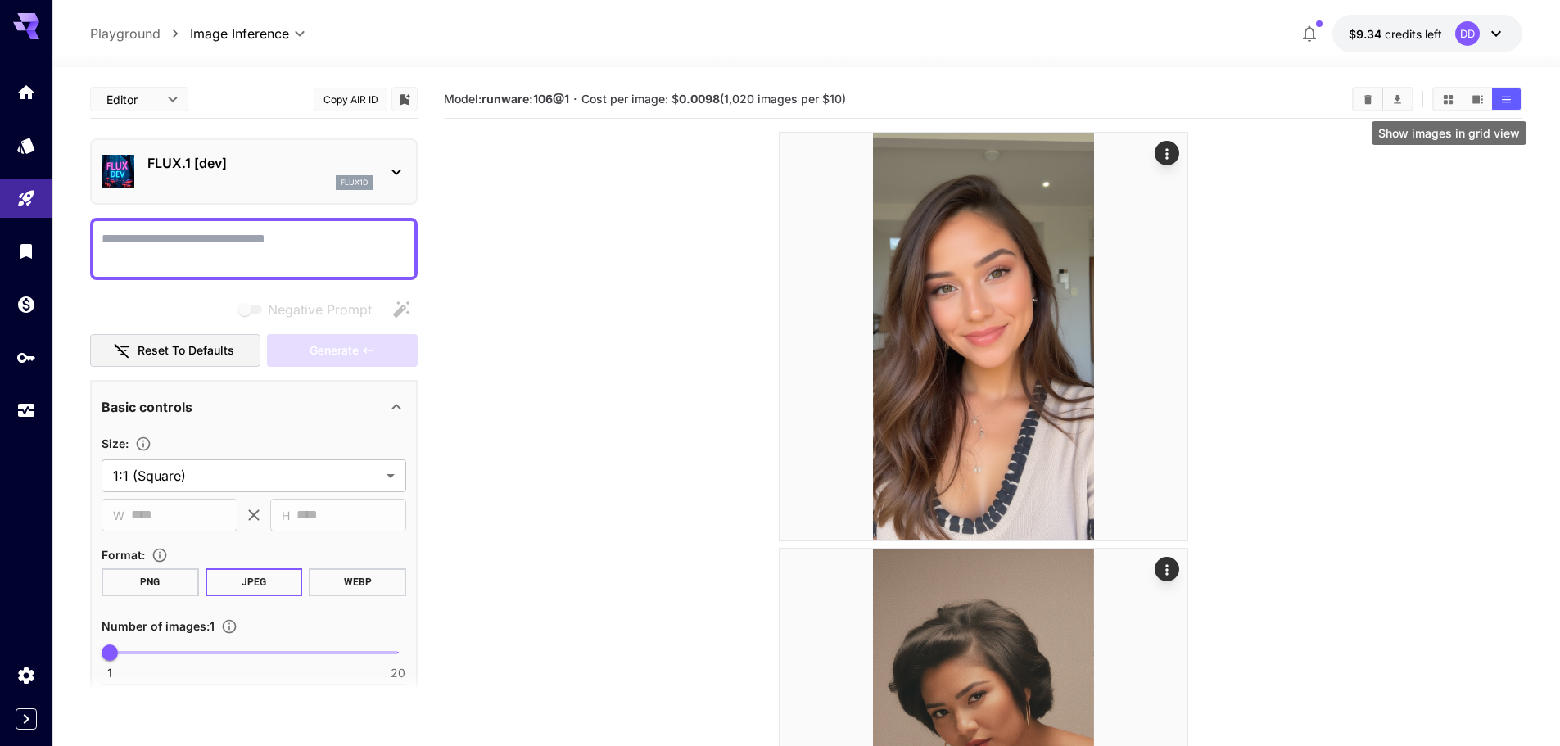
click at [1448, 101] on icon "Show images in grid view" at bounding box center [1448, 99] width 12 height 12
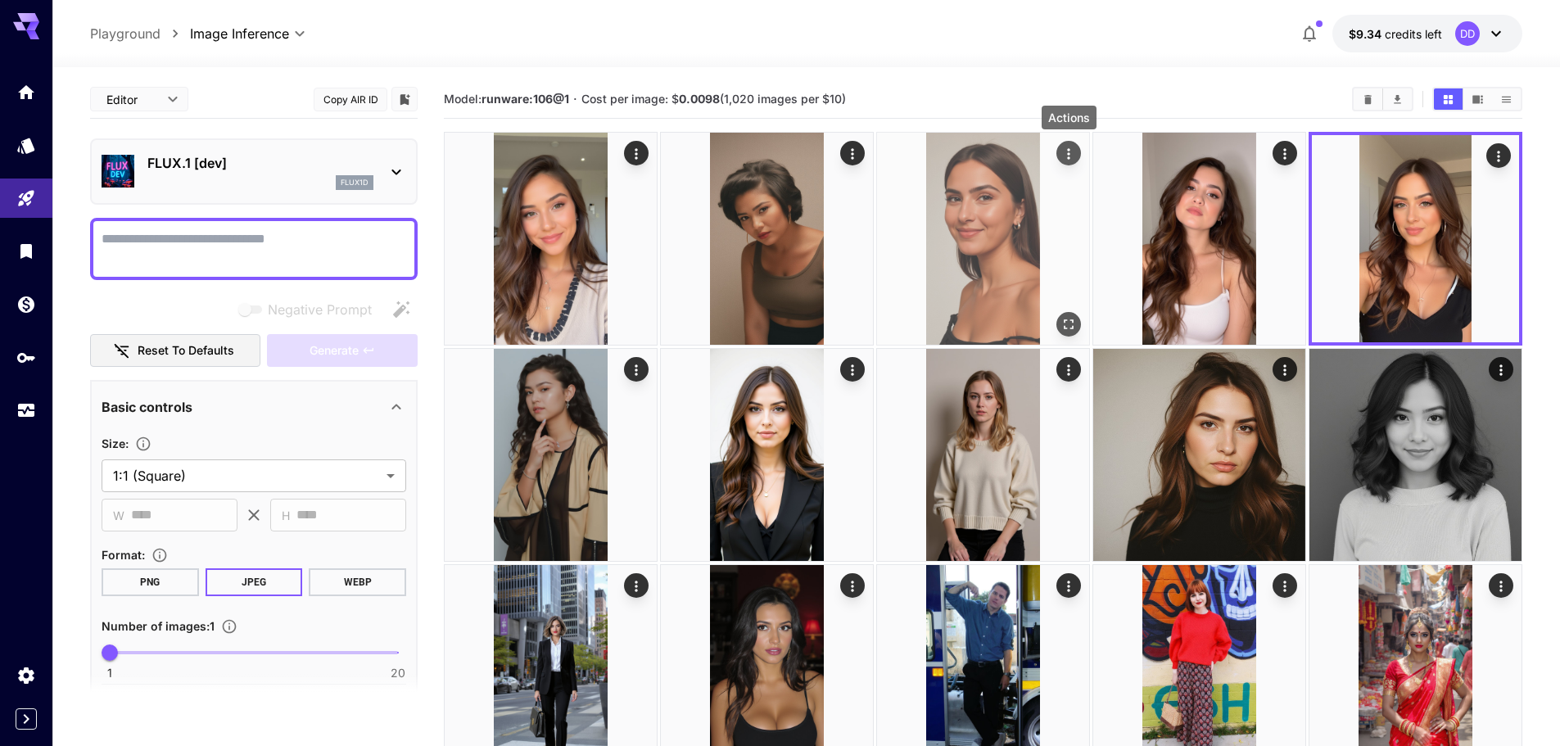
click at [1066, 155] on icon "Actions" at bounding box center [1068, 154] width 16 height 16
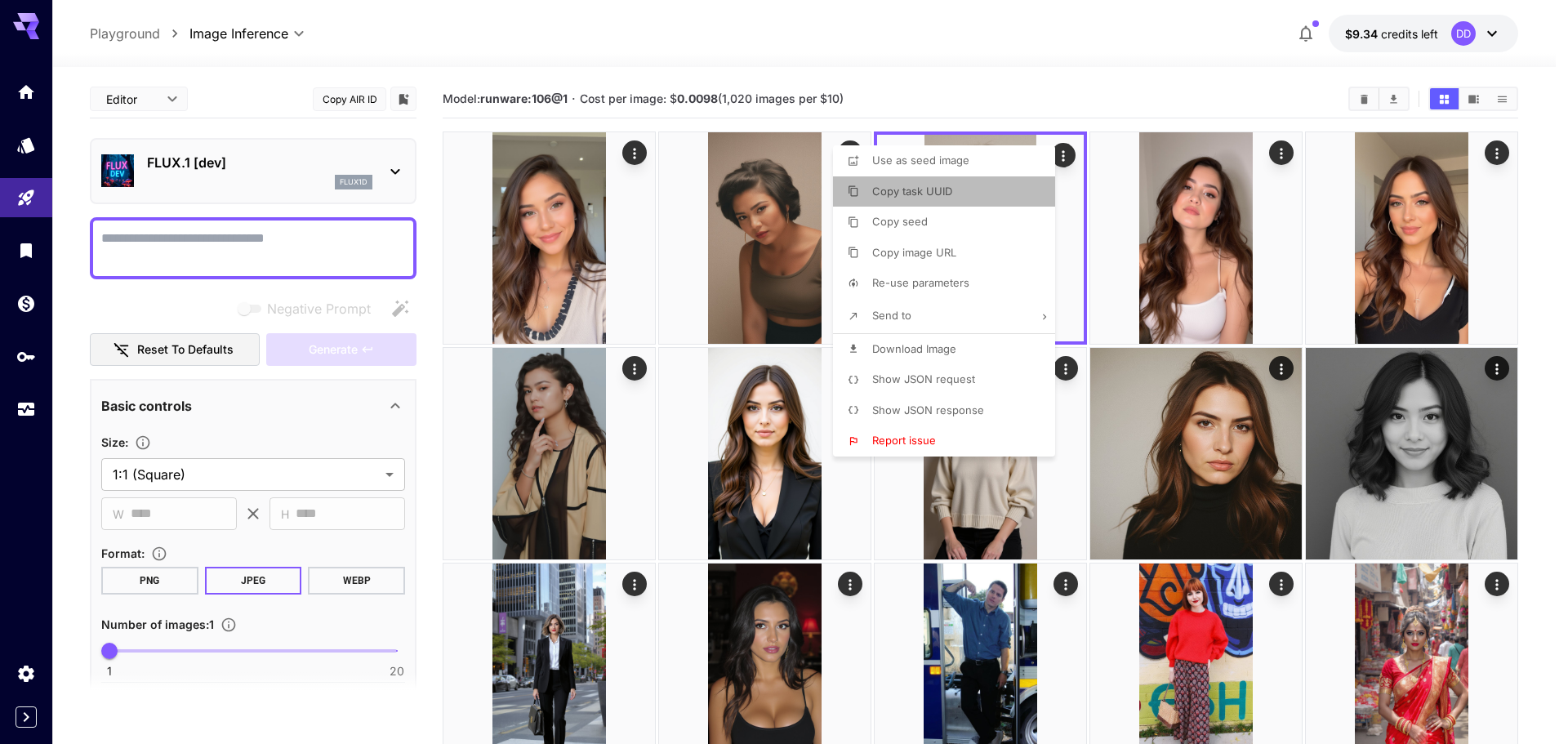
click at [972, 190] on li "Copy task UUID" at bounding box center [949, 191] width 232 height 31
click at [268, 241] on div at bounding box center [784, 372] width 1568 height 744
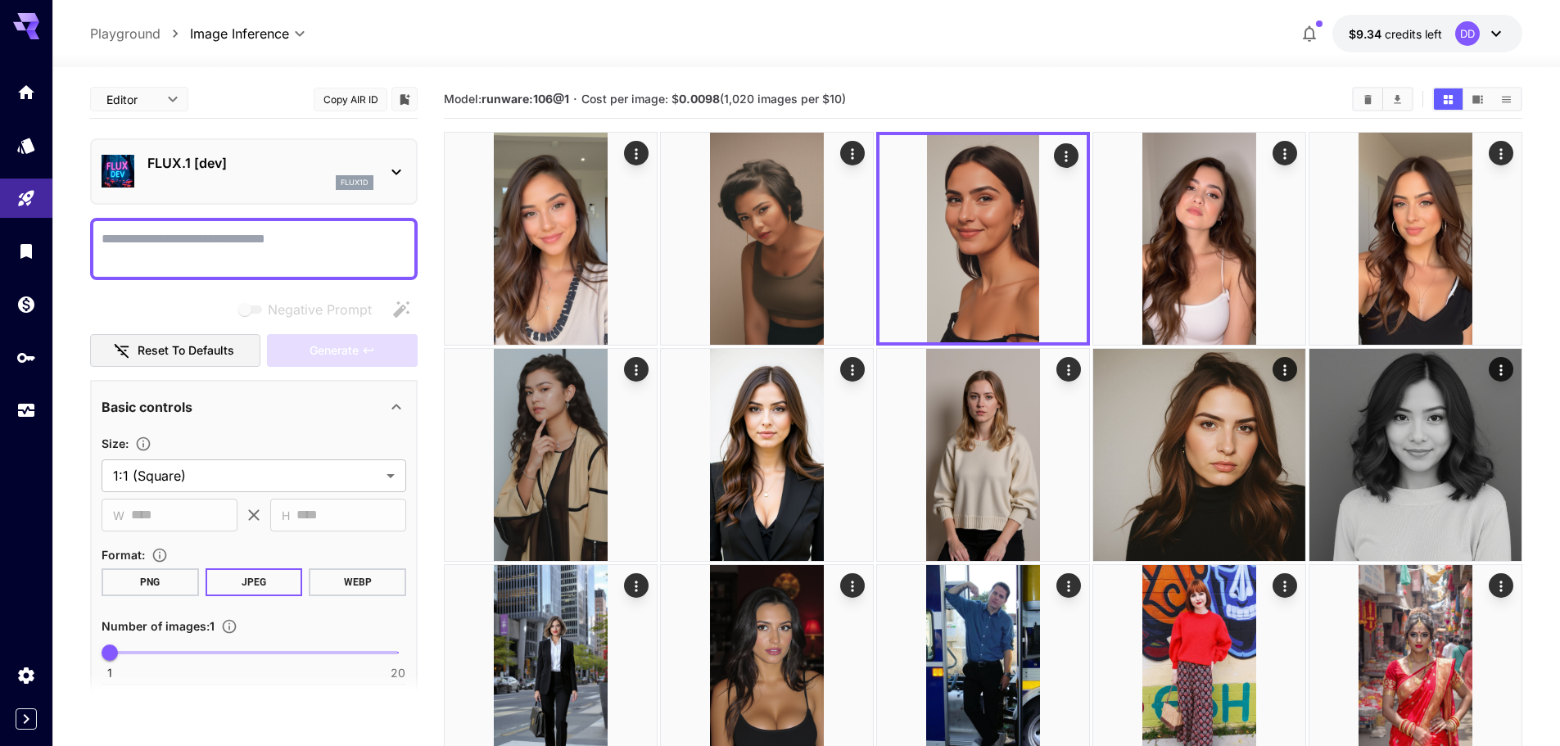
click at [269, 242] on textarea "Negative Prompt" at bounding box center [254, 248] width 305 height 39
click at [350, 105] on button "Copy AIR ID" at bounding box center [351, 100] width 74 height 24
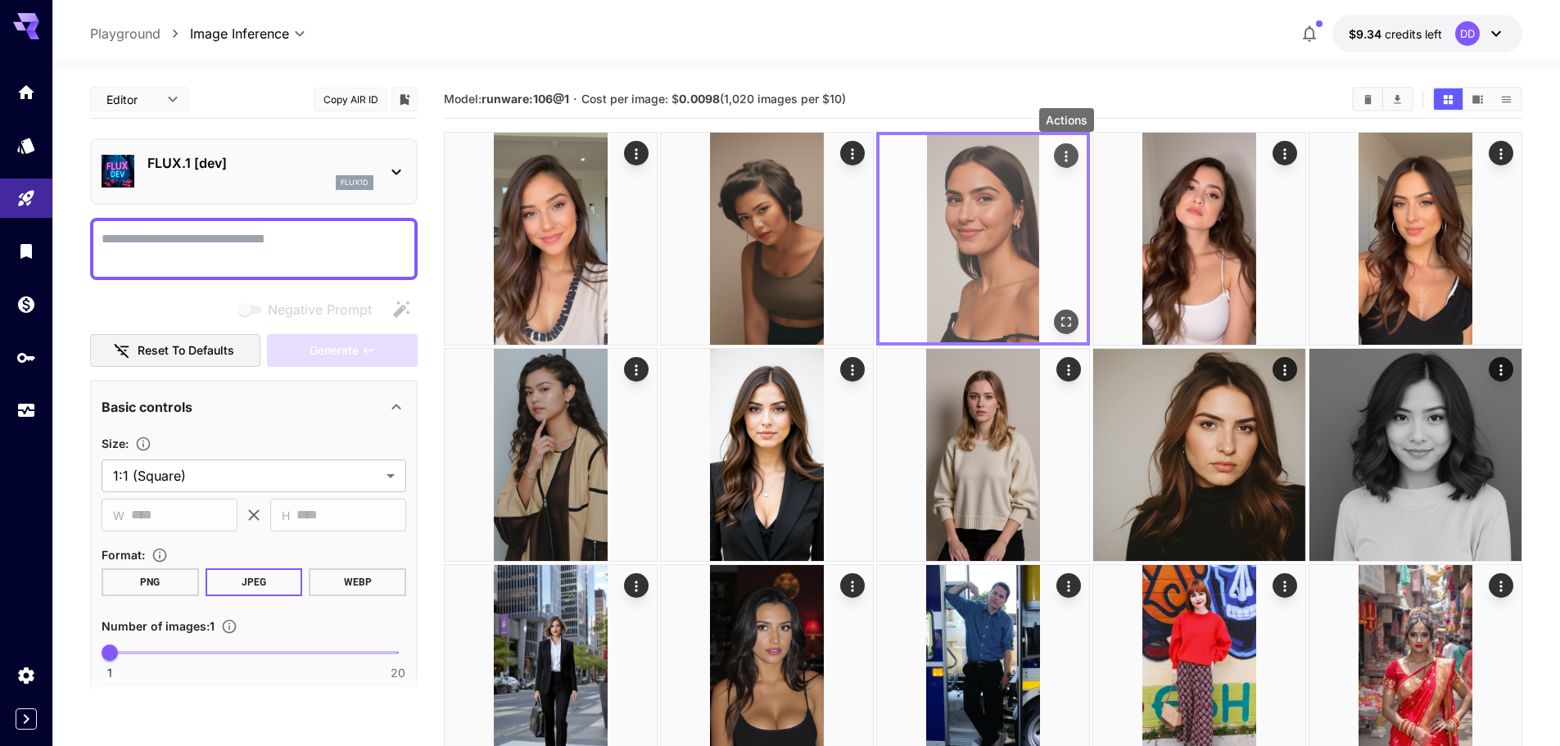
click at [1073, 157] on icon "Actions" at bounding box center [1066, 156] width 16 height 16
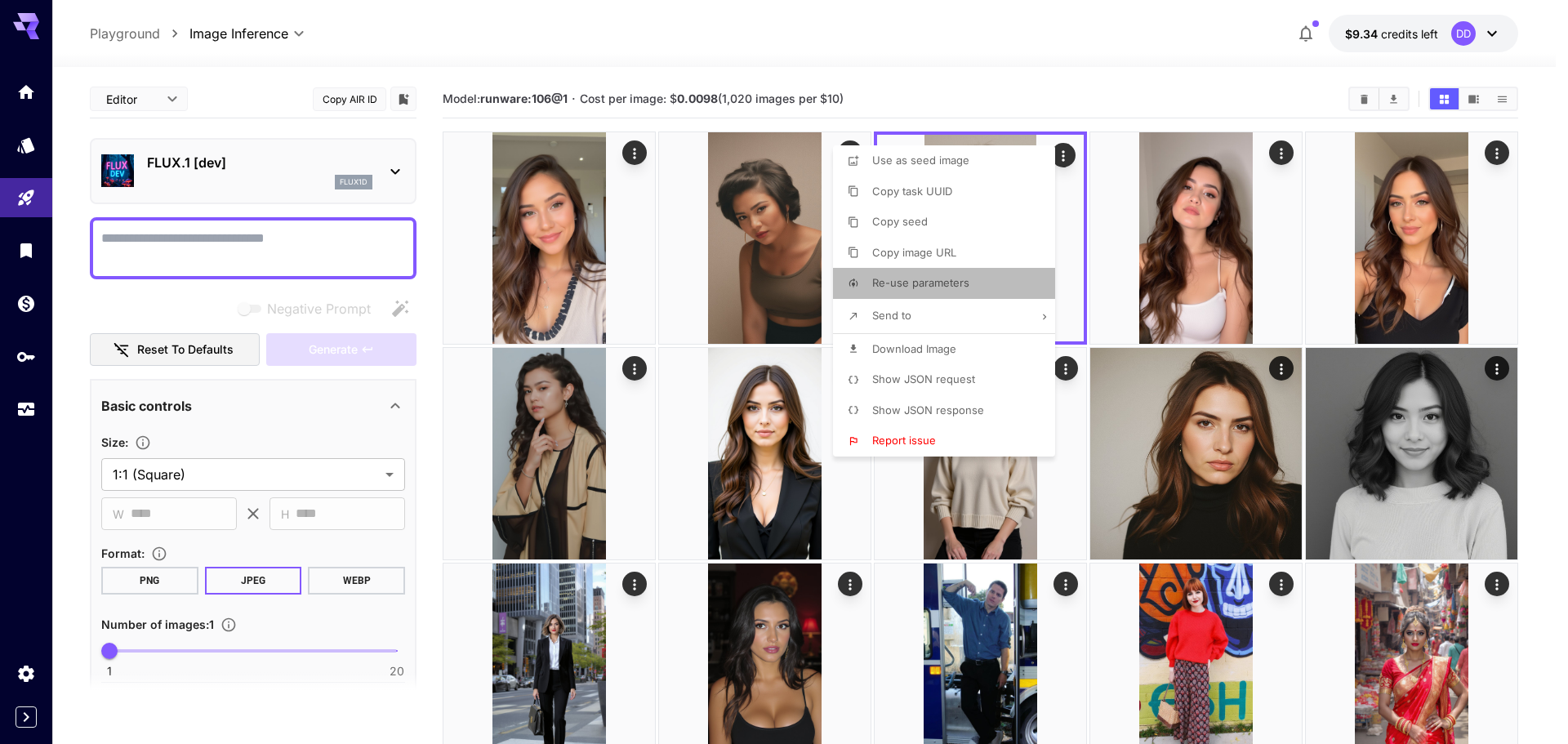
click at [963, 286] on span "Re-use parameters" at bounding box center [920, 282] width 97 height 13
type input "*********"
type input "*"
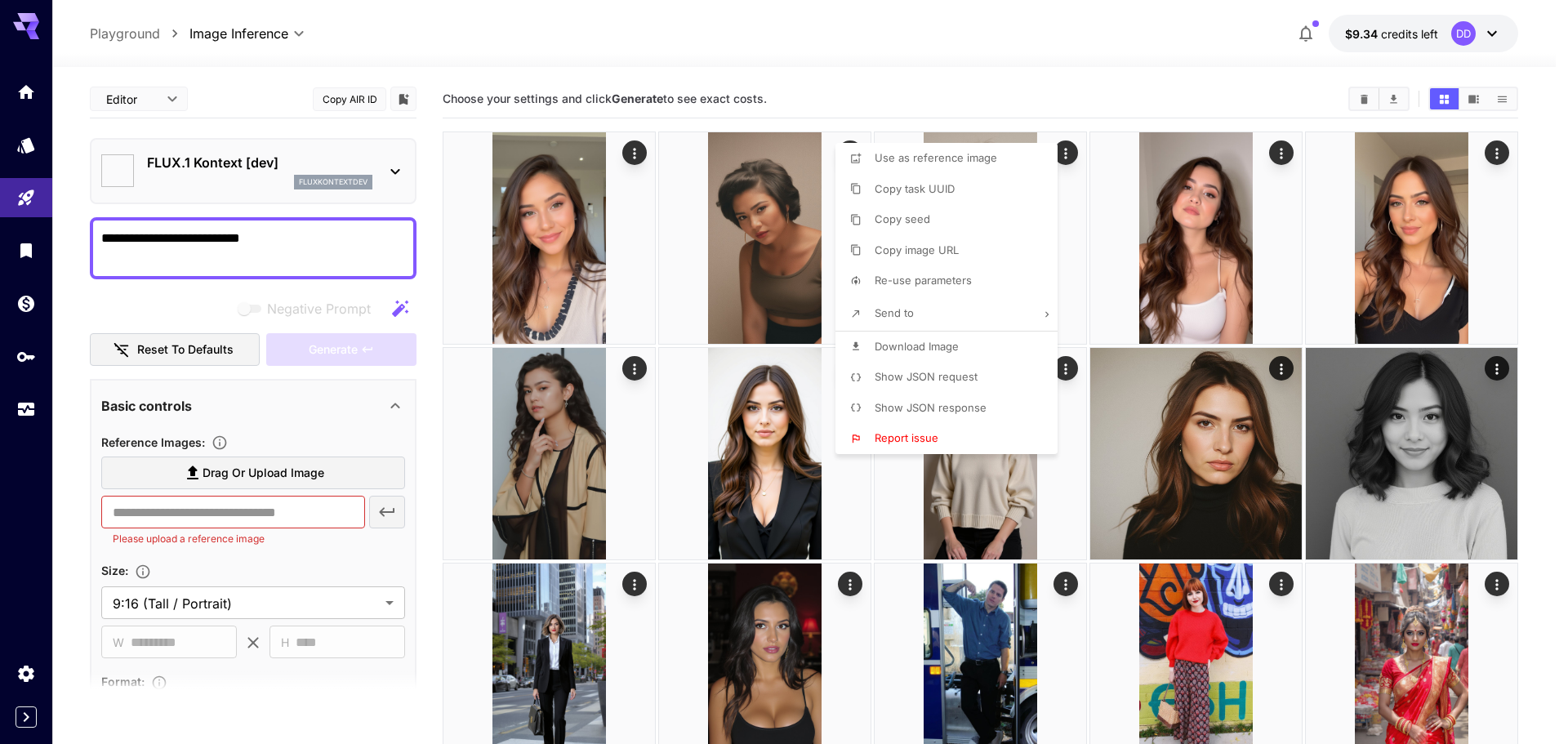
type textarea "**********"
type input "**********"
type input "**"
type input "*"
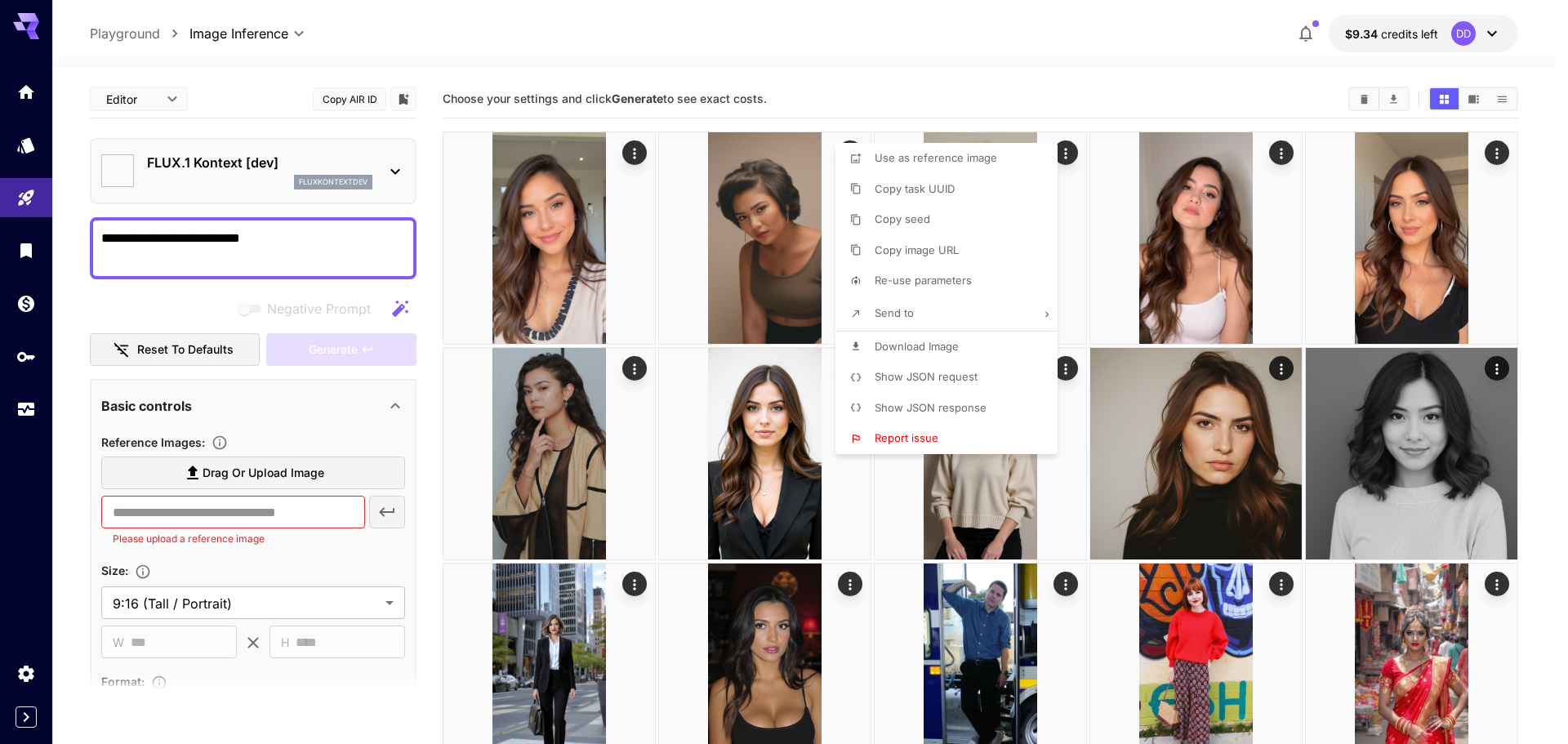
type input "****"
type input "**"
type input "***"
type input "*******"
click at [1181, 38] on div at bounding box center [784, 372] width 1568 height 744
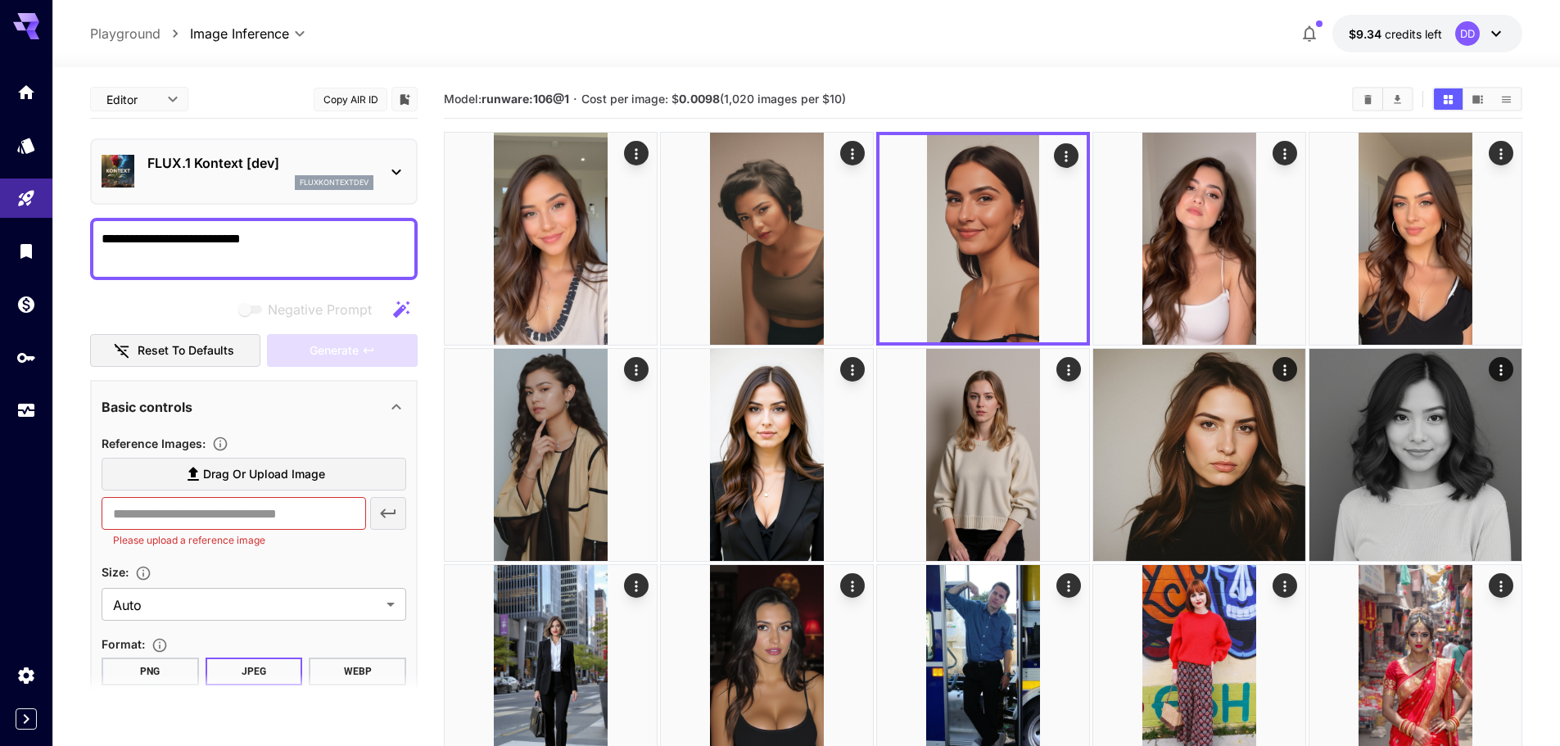
click at [310, 480] on span "Drag or upload image" at bounding box center [264, 474] width 122 height 20
click at [0, 0] on input "Drag or upload image" at bounding box center [0, 0] width 0 height 0
type input "**********"
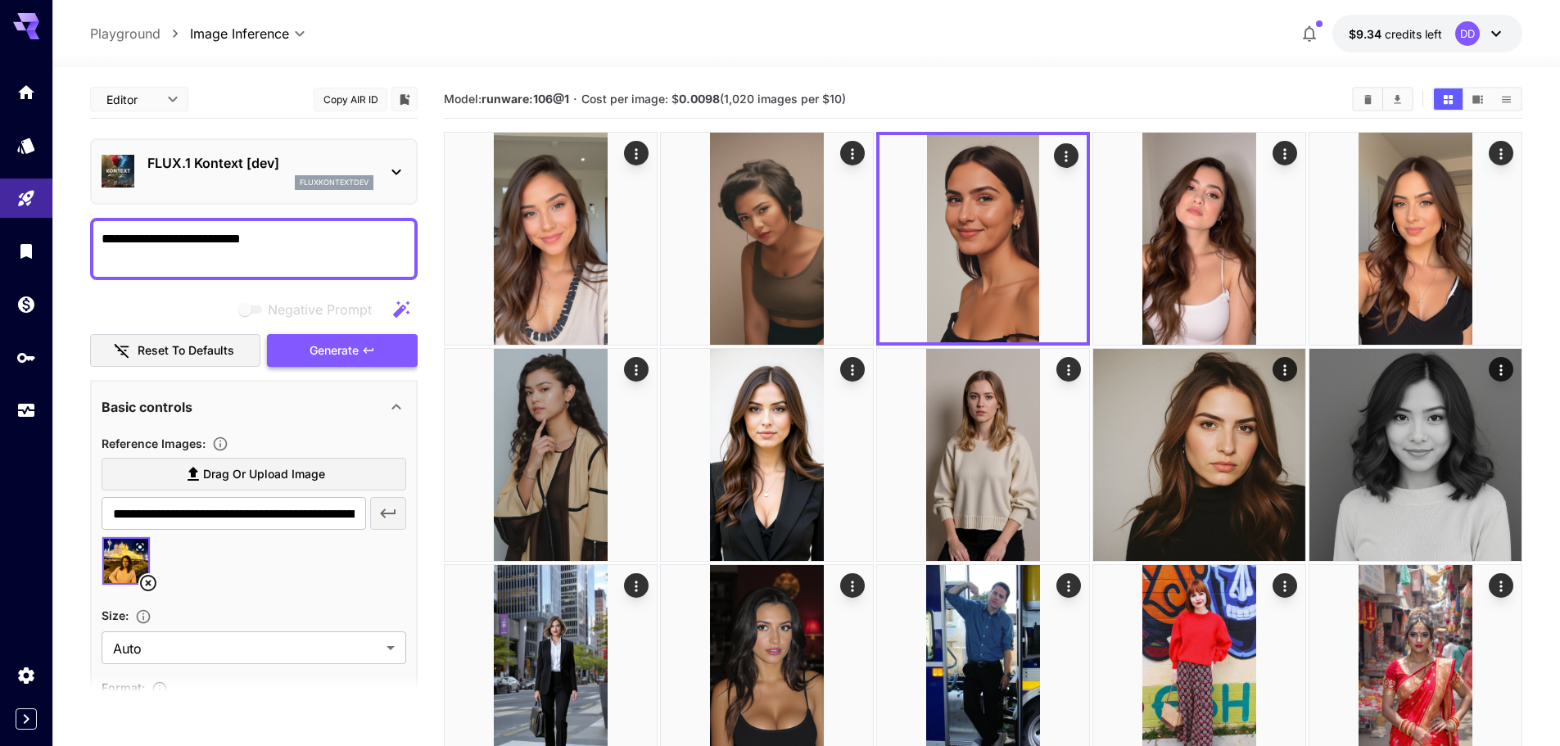
click at [346, 359] on span "Generate" at bounding box center [334, 351] width 49 height 20
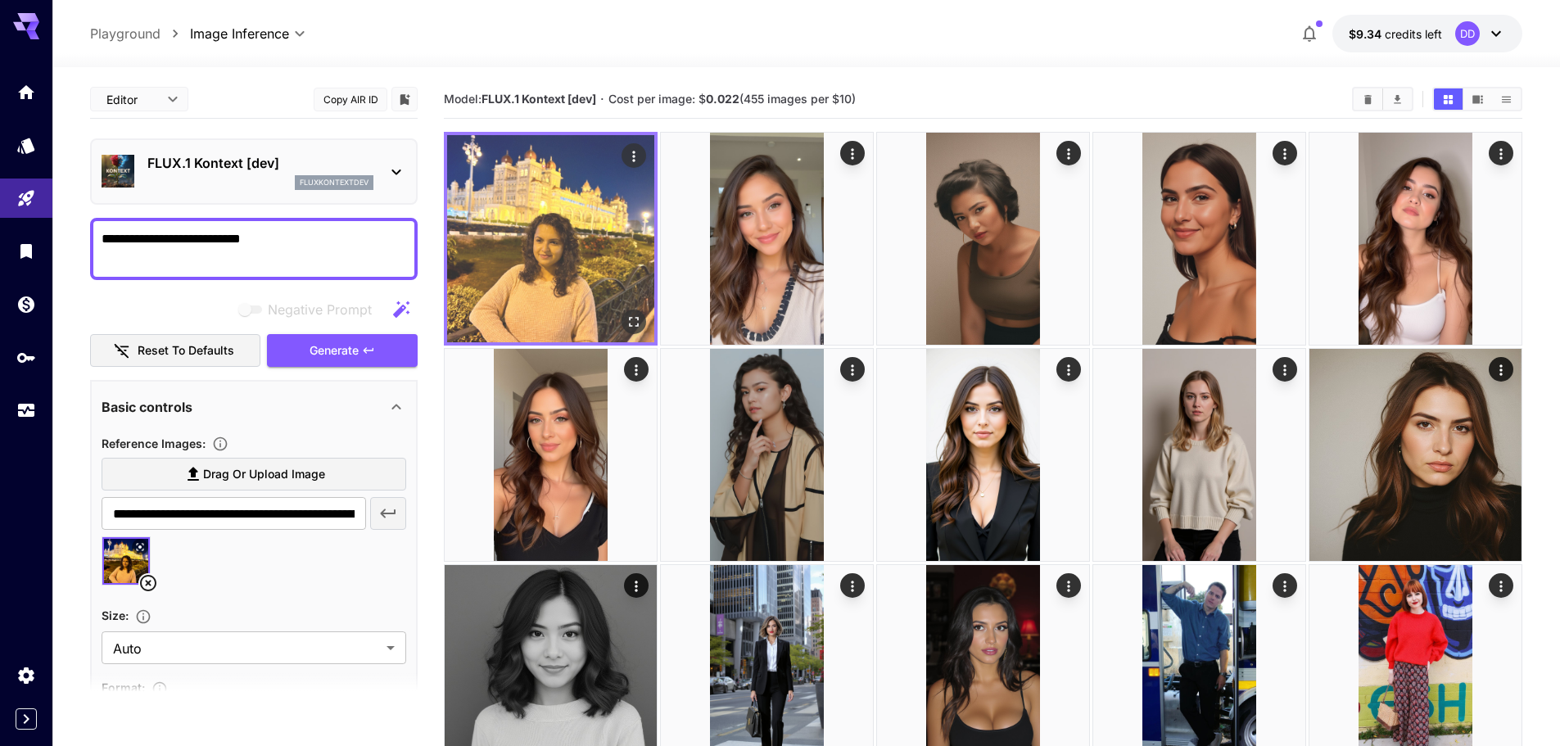
click at [595, 264] on img at bounding box center [550, 238] width 207 height 207
click at [582, 244] on img at bounding box center [550, 238] width 207 height 207
click at [631, 320] on icon "Open in fullscreen" at bounding box center [634, 322] width 16 height 16
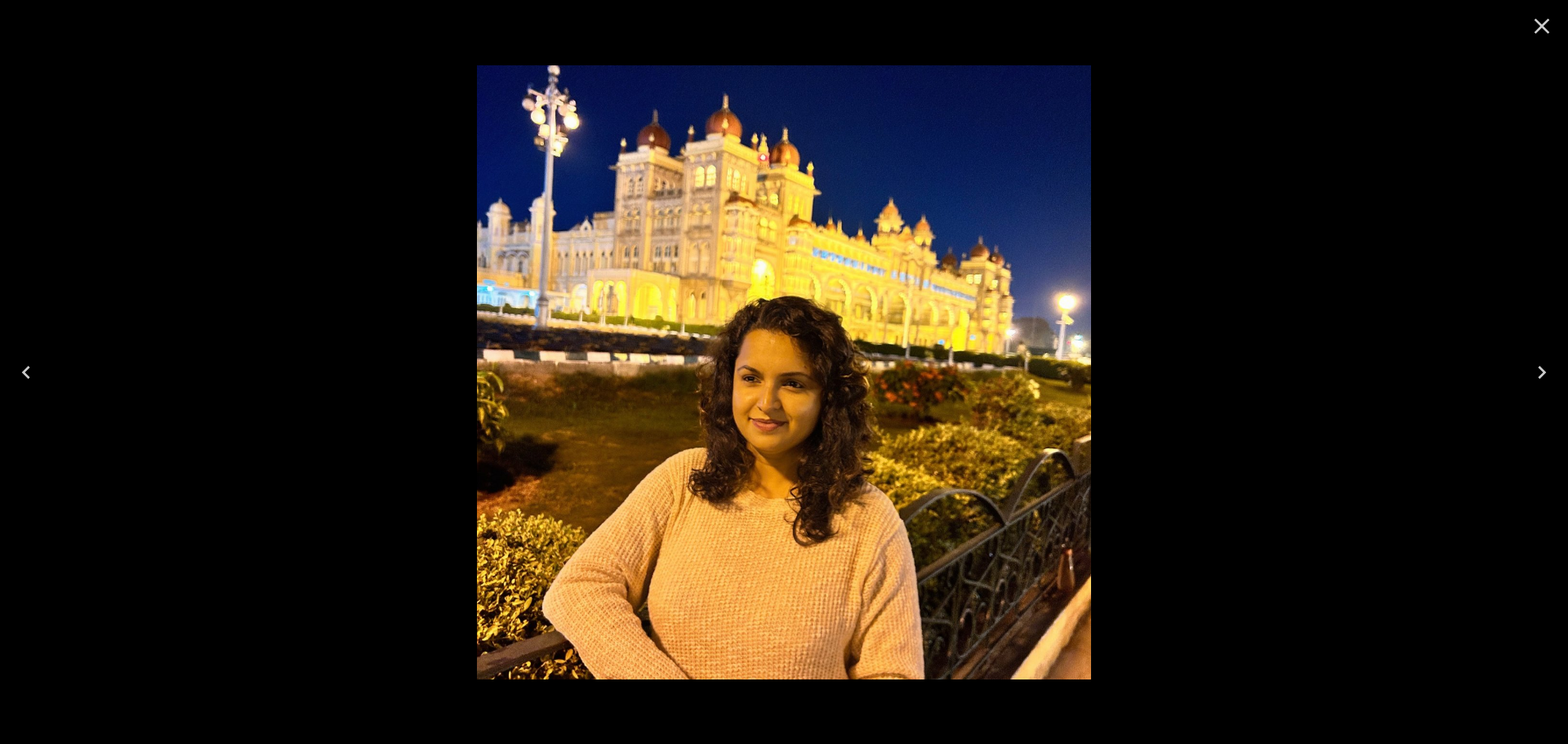
drag, startPoint x: 1545, startPoint y: 22, endPoint x: 1431, endPoint y: 26, distance: 114.1
click at [1546, 22] on icon "Close" at bounding box center [1543, 27] width 16 height 16
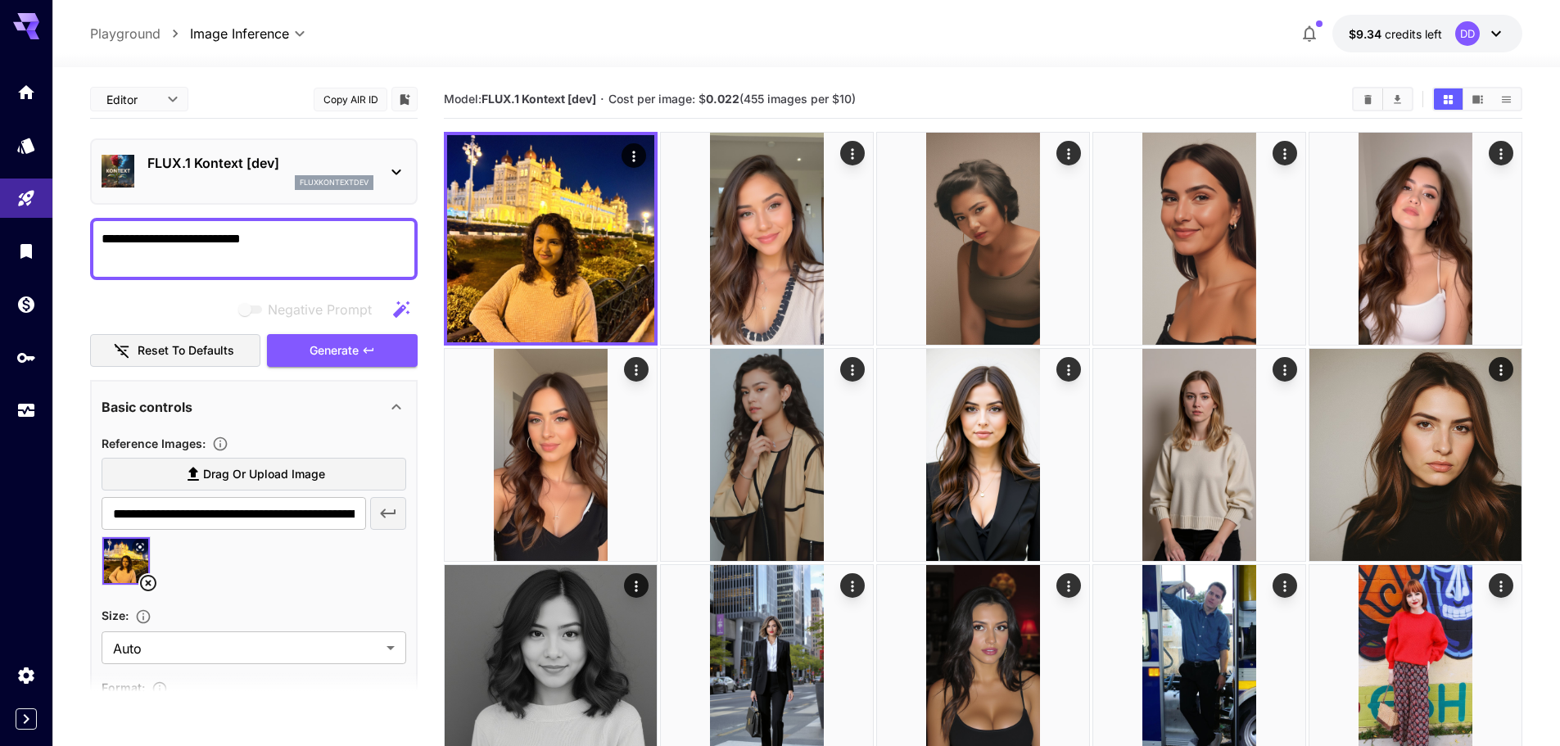
click at [231, 160] on p "FLUX.1 Kontext [dev]" at bounding box center [260, 163] width 226 height 20
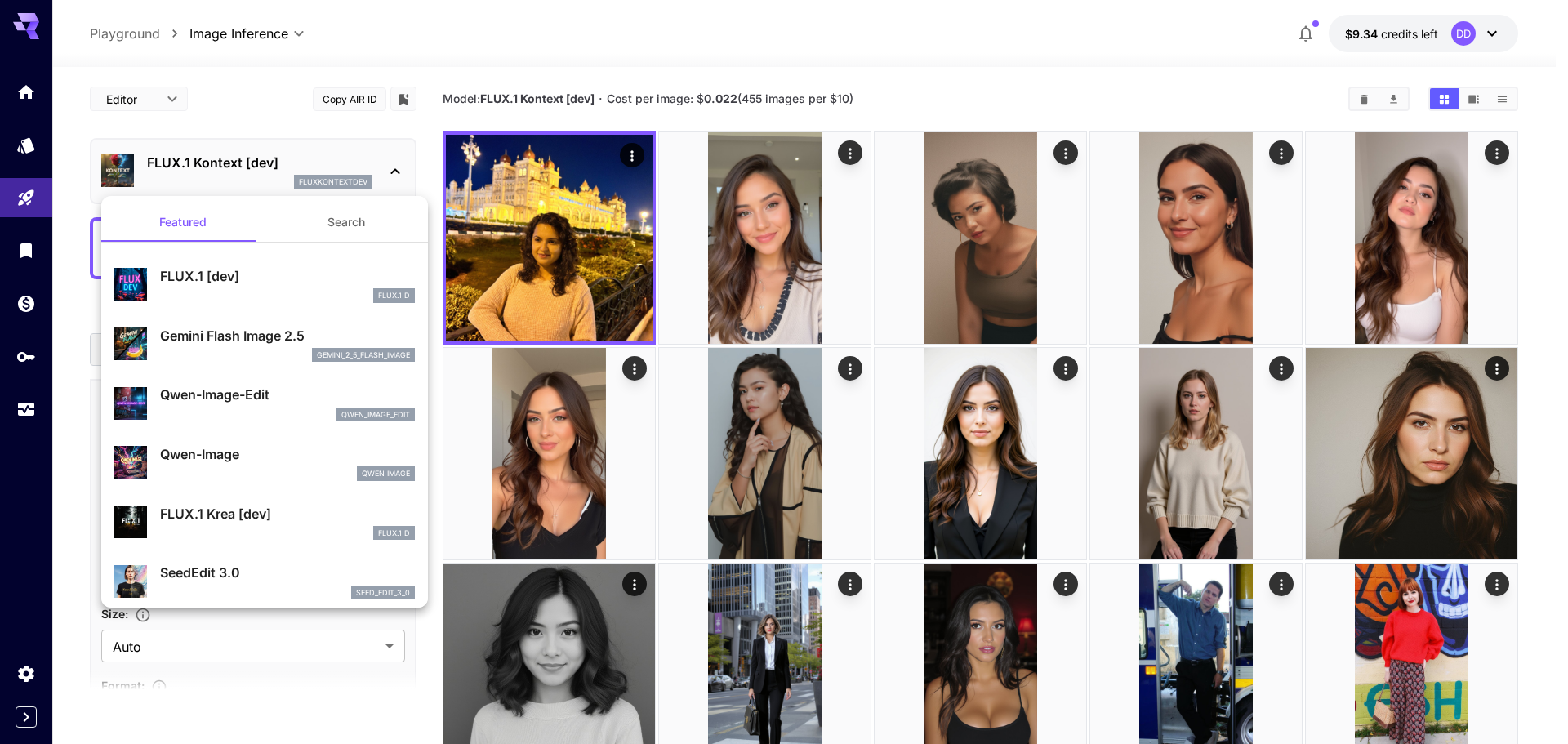
click at [269, 331] on p "Gemini Flash Image 2.5" at bounding box center [286, 336] width 254 height 20
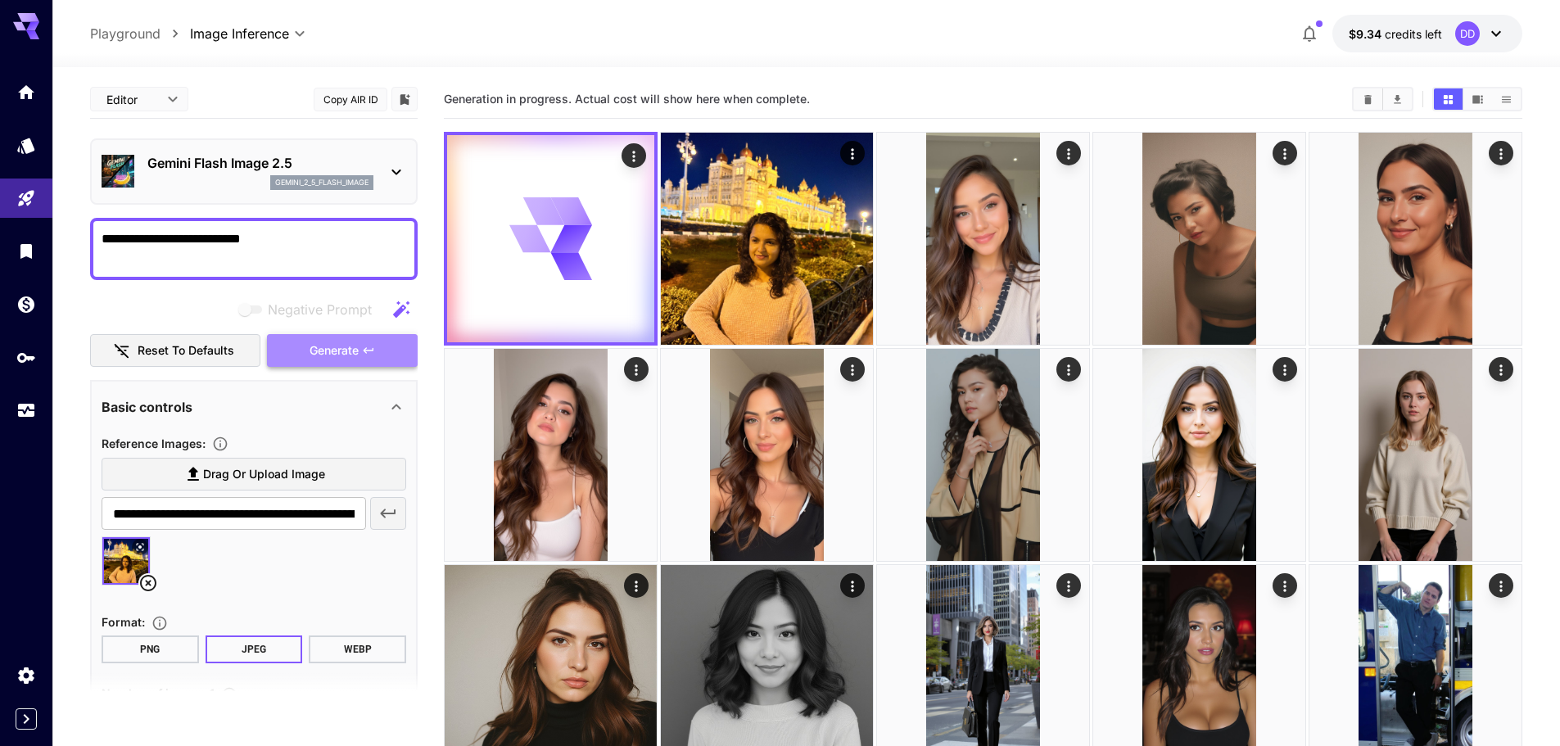
click at [339, 341] on span "Generate" at bounding box center [334, 351] width 49 height 20
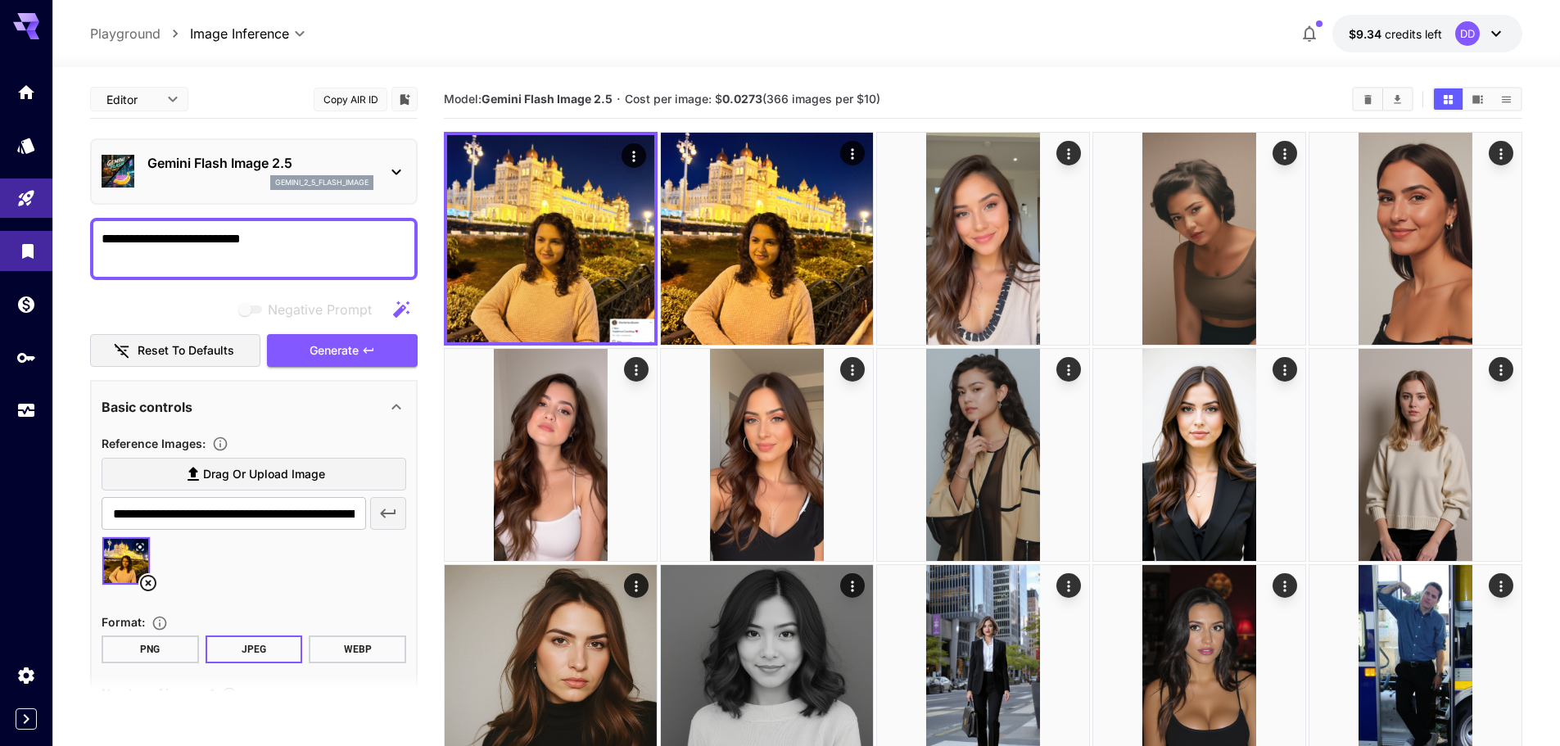
drag, startPoint x: 305, startPoint y: 237, endPoint x: 0, endPoint y: 236, distance: 304.6
type textarea "**********"
click at [377, 355] on button "Generate" at bounding box center [342, 351] width 151 height 34
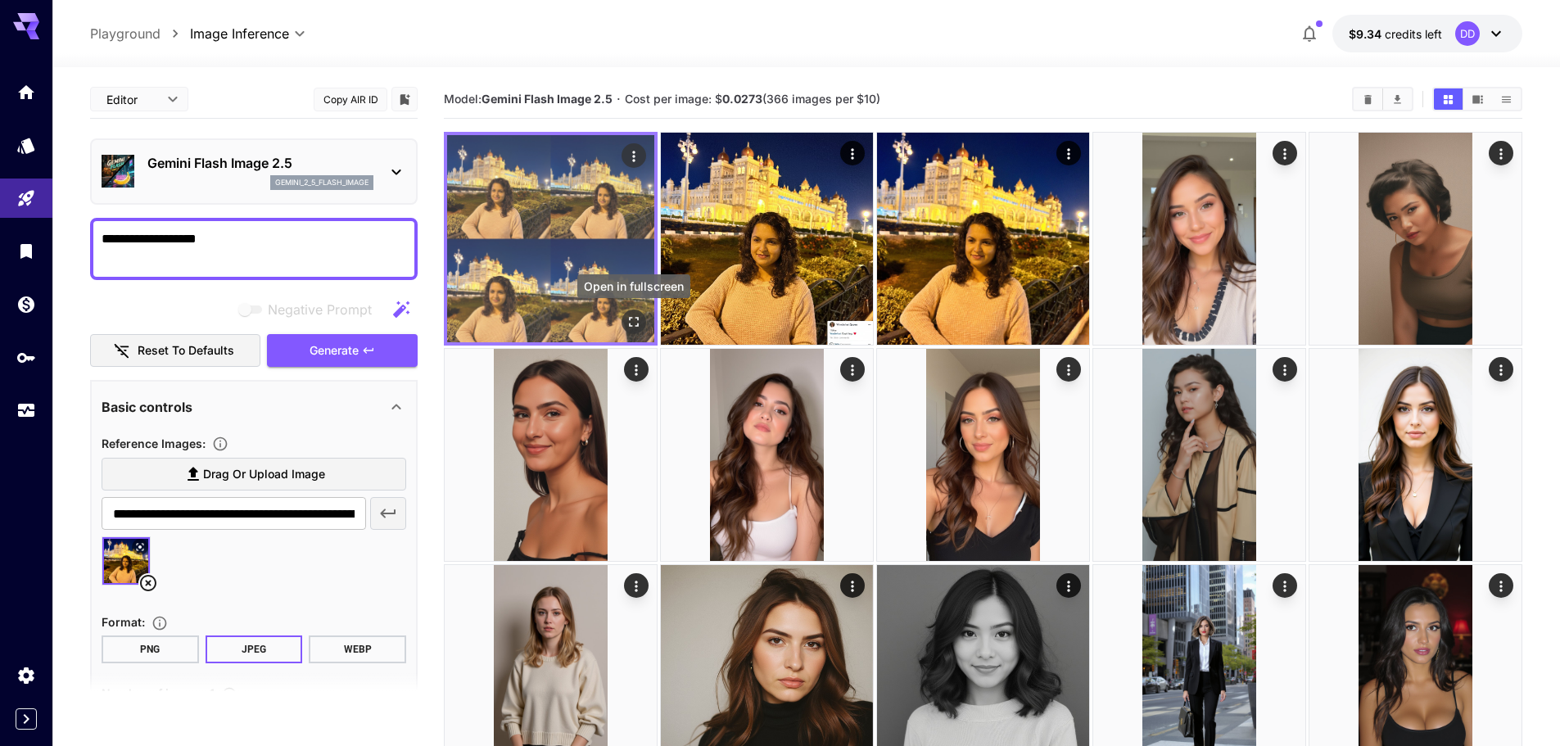
click at [632, 315] on icon "Open in fullscreen" at bounding box center [634, 322] width 16 height 16
